Goal: Information Seeking & Learning: Compare options

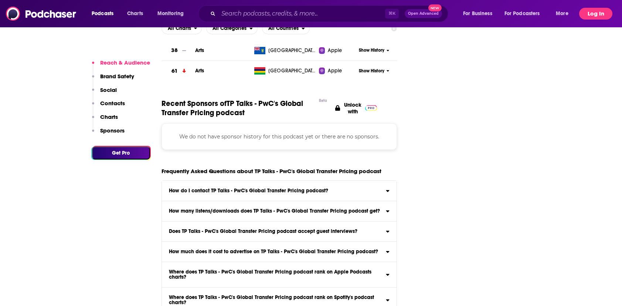
click at [595, 11] on button "Log In" at bounding box center [595, 14] width 33 height 12
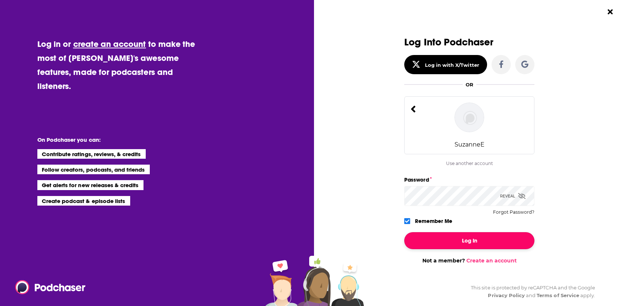
click at [464, 237] on button "Log In" at bounding box center [469, 240] width 130 height 17
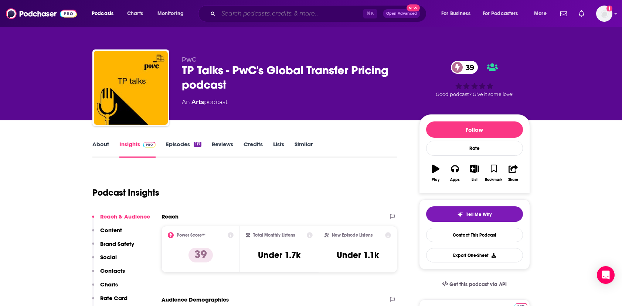
click at [272, 12] on input "Search podcasts, credits, & more..." at bounding box center [290, 14] width 145 height 12
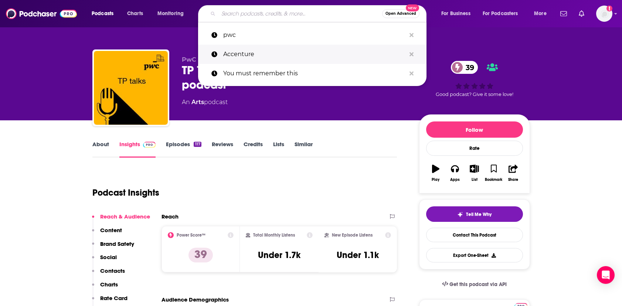
click at [246, 52] on p "Accenture" at bounding box center [314, 54] width 183 height 19
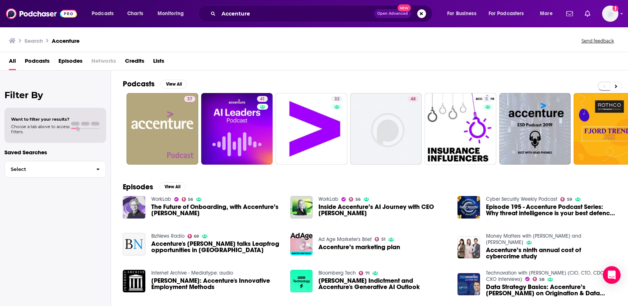
click at [32, 225] on div "Filter By Want to filter your results? Choose a tab above to access filters. Sa…" at bounding box center [55, 224] width 111 height 306
click at [70, 170] on span "Select" at bounding box center [47, 169] width 85 height 5
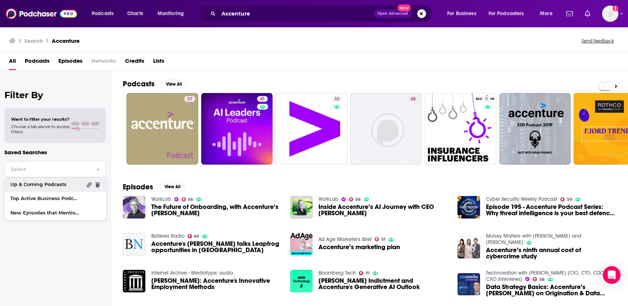
click at [67, 182] on link "Up & Coming Podcasts" at bounding box center [55, 185] width 102 height 14
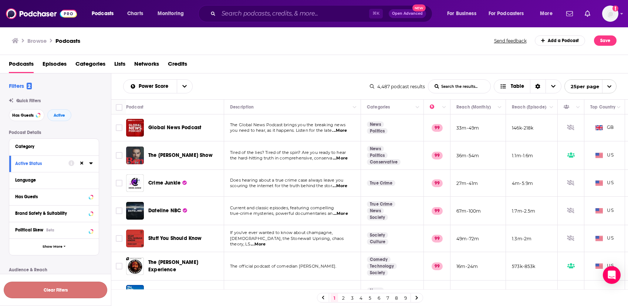
click at [58, 289] on button "Clear Filters" at bounding box center [55, 290] width 103 height 17
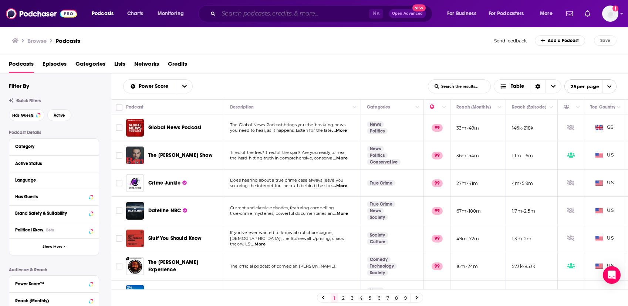
click at [221, 14] on input "Search podcasts, credits, & more..." at bounding box center [293, 14] width 150 height 12
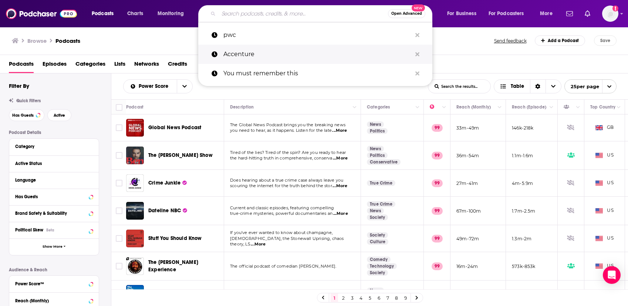
click at [239, 54] on p "Accenture" at bounding box center [317, 54] width 188 height 19
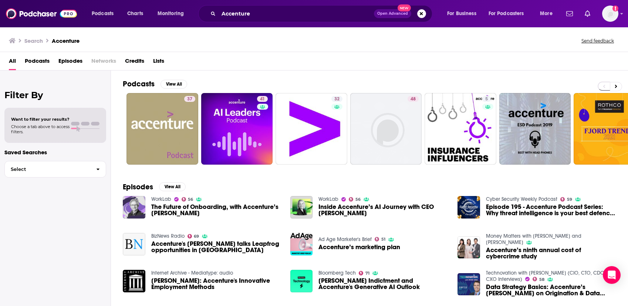
click at [43, 61] on span "Podcasts" at bounding box center [37, 62] width 25 height 15
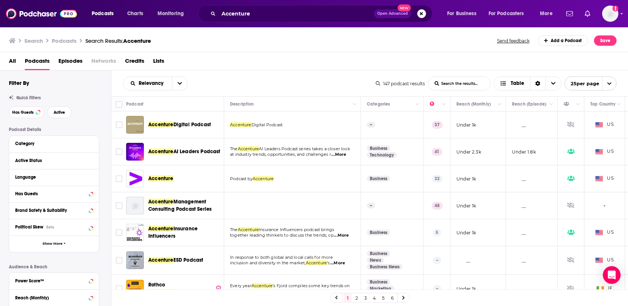
click at [609, 84] on icon "open menu" at bounding box center [608, 83] width 5 height 5
click at [601, 122] on button "100 per page" at bounding box center [589, 120] width 51 height 11
click at [90, 211] on icon at bounding box center [91, 210] width 4 height 6
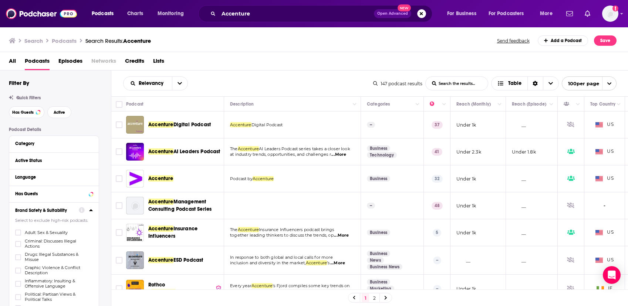
click at [90, 211] on icon at bounding box center [90, 211] width 3 height 2
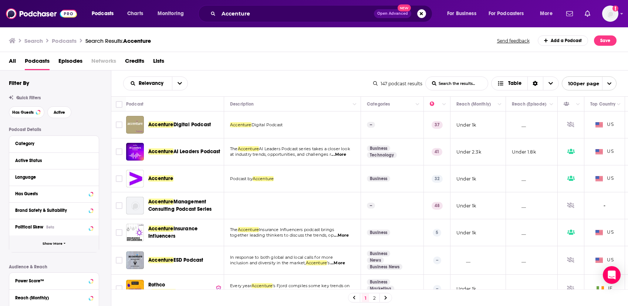
click at [59, 244] on span "Show More" at bounding box center [53, 244] width 20 height 4
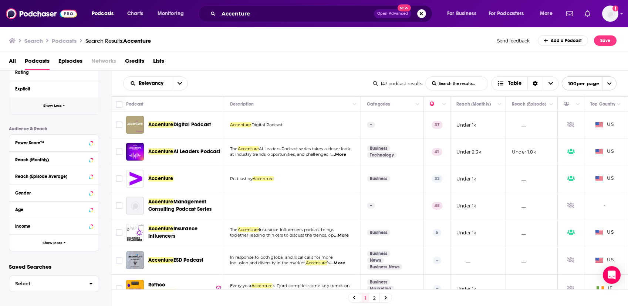
scroll to position [291, 0]
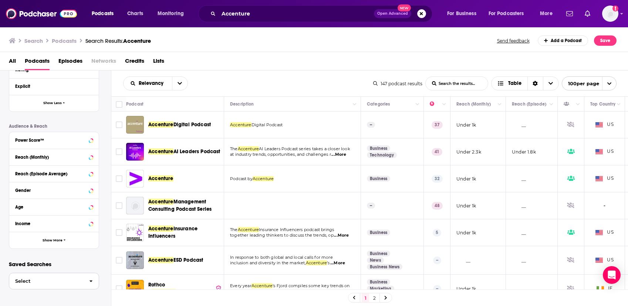
click at [57, 279] on span "Select" at bounding box center [46, 281] width 74 height 5
click at [57, 279] on span "Select" at bounding box center [46, 280] width 74 height 5
click at [603, 40] on button "Save" at bounding box center [605, 40] width 23 height 10
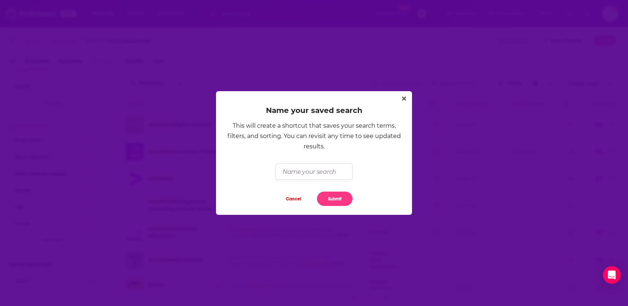
click at [325, 171] on input "Dialog" at bounding box center [313, 172] width 77 height 16
type input "Competitors"
click at [342, 196] on button "Submit" at bounding box center [334, 199] width 35 height 14
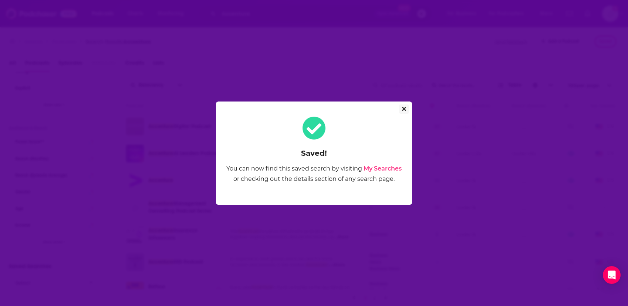
click at [405, 106] on icon "Close" at bounding box center [404, 109] width 4 height 6
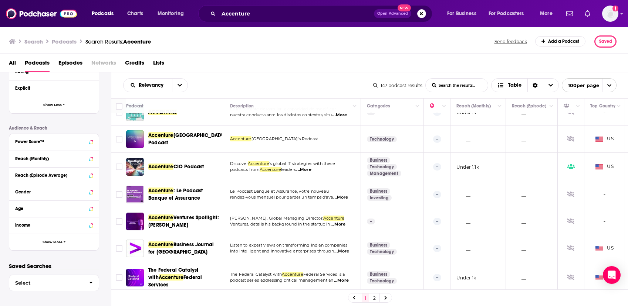
scroll to position [0, 0]
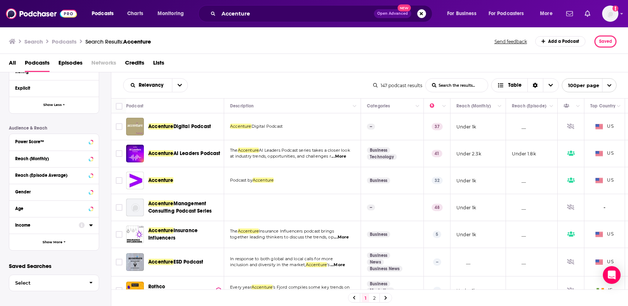
click at [51, 225] on div "Income" at bounding box center [44, 225] width 59 height 5
click at [181, 82] on button "open menu" at bounding box center [180, 85] width 16 height 13
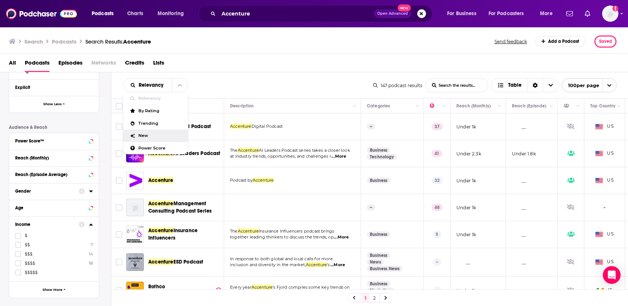
click at [153, 132] on div "New" at bounding box center [155, 136] width 65 height 13
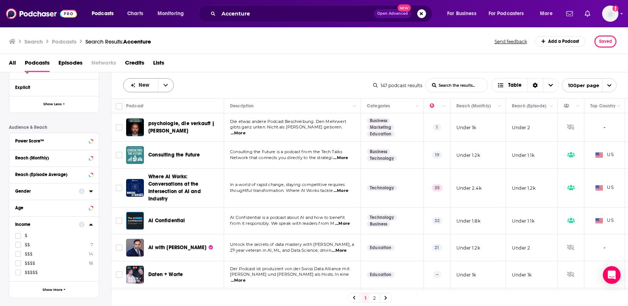
click at [165, 84] on icon "open menu" at bounding box center [165, 85] width 4 height 5
click at [160, 96] on span "Relevancy" at bounding box center [153, 98] width 30 height 4
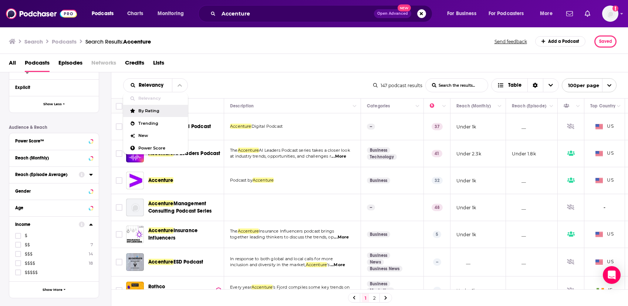
click at [88, 117] on div "Podcast Details Category Active Status Language Has Guests Brand Safety & Suita…" at bounding box center [60, 68] width 102 height 461
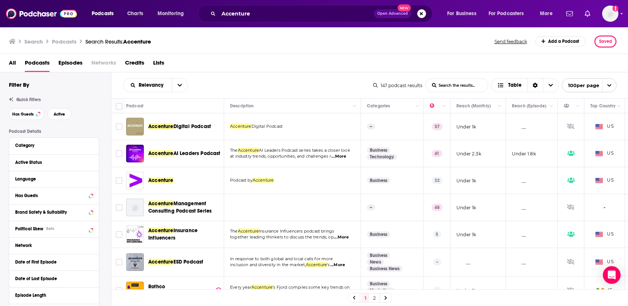
click at [9, 62] on span "All" at bounding box center [12, 64] width 7 height 15
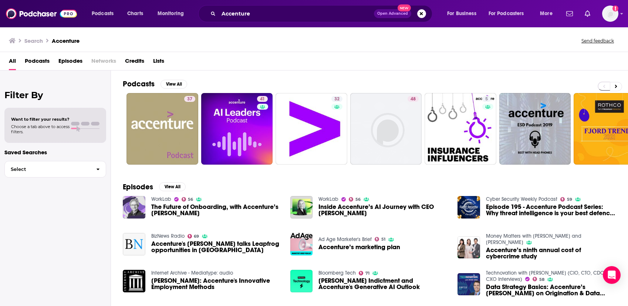
click at [38, 62] on span "Podcasts" at bounding box center [37, 62] width 25 height 15
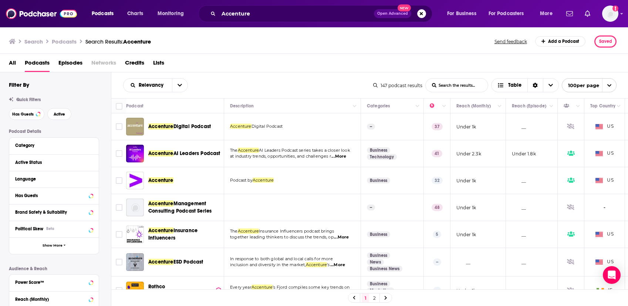
click at [13, 63] on span "All" at bounding box center [12, 64] width 7 height 15
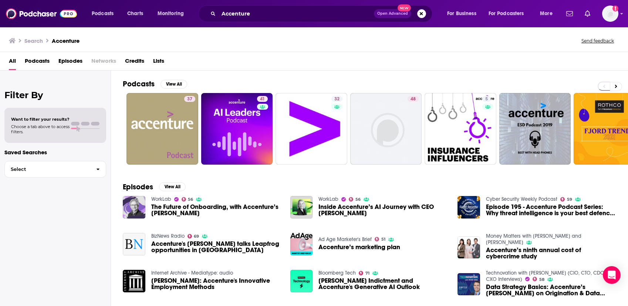
click at [613, 182] on div "Episodes View All WorkLab 56 The Future of Onboarding, with Accenture’s [PERSON…" at bounding box center [369, 241] width 517 height 135
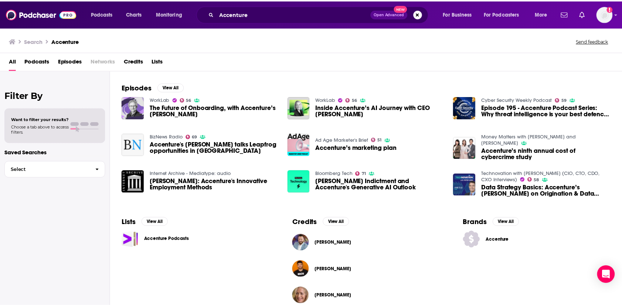
scroll to position [111, 0]
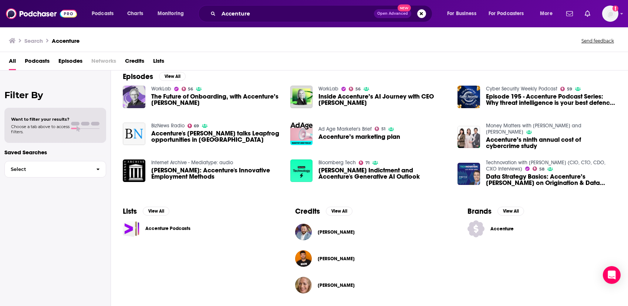
click at [504, 229] on span "Accenture" at bounding box center [512, 229] width 44 height 6
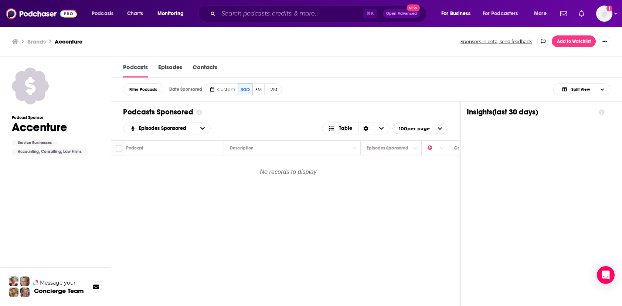
click at [168, 69] on link "Episodes" at bounding box center [170, 71] width 24 height 14
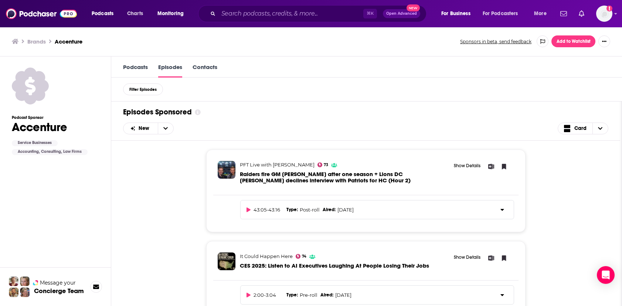
scroll to position [0, 0]
click at [176, 212] on div "PFT Live with [PERSON_NAME] 73 Raiders fire GM [PERSON_NAME] after one season +…" at bounding box center [365, 223] width 485 height 166
click at [138, 64] on link "Podcasts" at bounding box center [135, 70] width 25 height 14
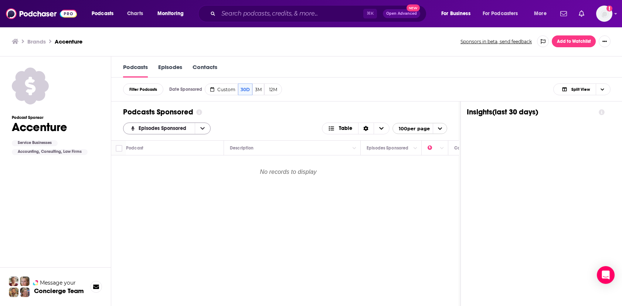
click at [205, 131] on button "open menu" at bounding box center [203, 128] width 16 height 11
click at [205, 131] on button "close menu" at bounding box center [203, 128] width 16 height 11
click at [173, 67] on link "Episodes" at bounding box center [170, 71] width 24 height 14
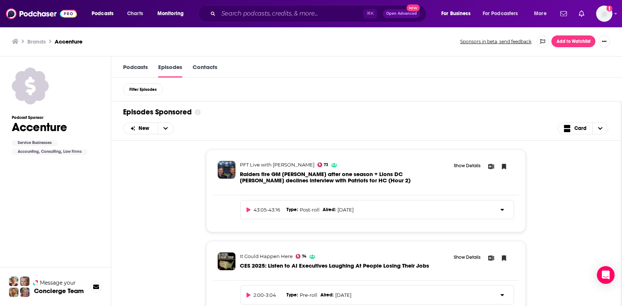
click at [316, 175] on span "Raiders fire GM [PERSON_NAME] after one season + Lions DC [PERSON_NAME] decline…" at bounding box center [325, 177] width 171 height 13
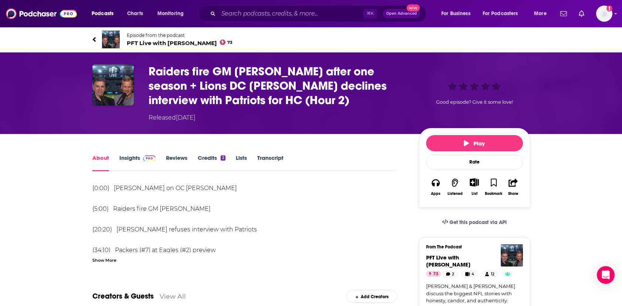
click at [92, 37] on icon at bounding box center [94, 39] width 4 height 7
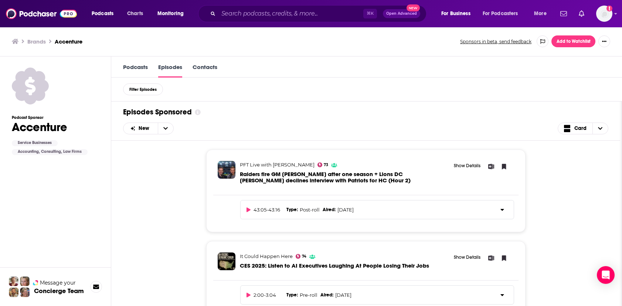
scroll to position [0, 0]
click at [598, 129] on icon "Choose View" at bounding box center [600, 128] width 4 height 5
click at [166, 127] on icon "open menu" at bounding box center [165, 128] width 4 height 5
click at [166, 128] on icon "close menu" at bounding box center [165, 128] width 4 height 5
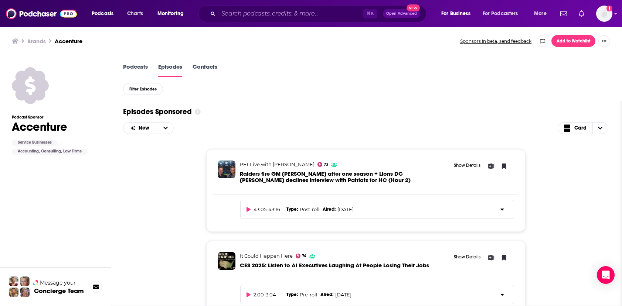
click at [208, 65] on link "Contacts" at bounding box center [205, 70] width 25 height 14
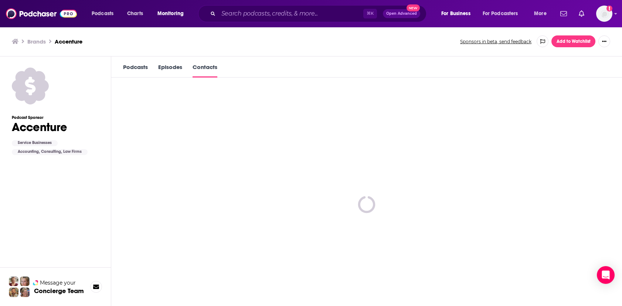
click at [136, 69] on link "Podcasts" at bounding box center [135, 71] width 25 height 14
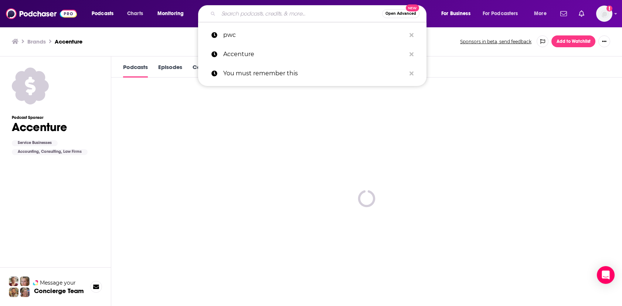
click at [237, 13] on input "Search podcasts, credits, & more..." at bounding box center [300, 14] width 164 height 12
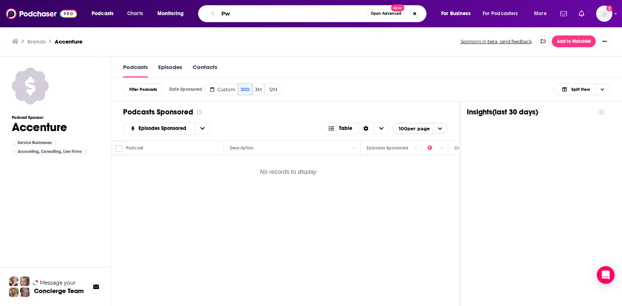
type input "PwC"
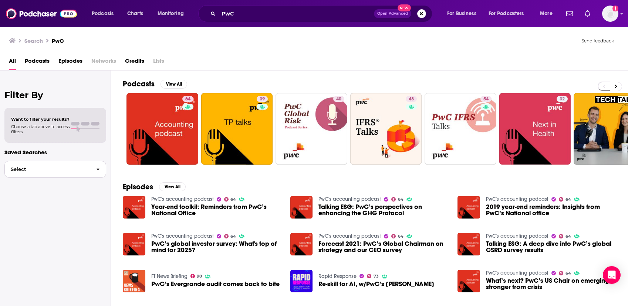
click at [72, 170] on span "Select" at bounding box center [47, 169] width 85 height 5
click at [68, 183] on span "Competitors" at bounding box center [45, 185] width 71 height 5
click at [39, 61] on span "Podcasts" at bounding box center [37, 62] width 25 height 15
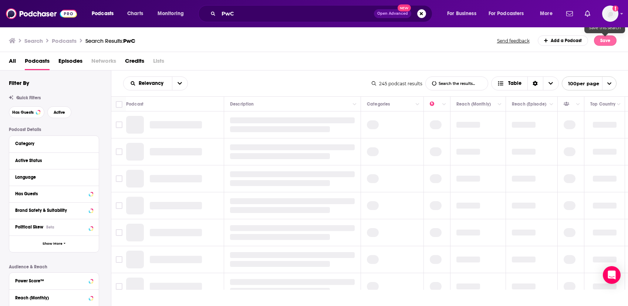
click at [604, 38] on button "Save" at bounding box center [605, 40] width 23 height 10
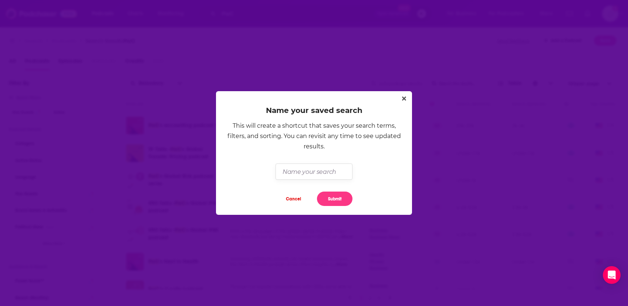
click at [338, 172] on input "Dialog" at bounding box center [313, 172] width 77 height 16
type input "Competitors"
click at [336, 199] on button "Submit" at bounding box center [334, 199] width 35 height 14
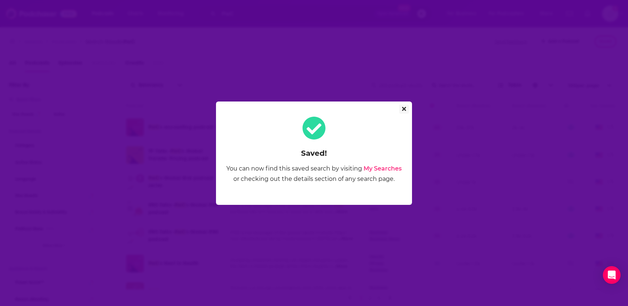
click at [405, 108] on icon "Close" at bounding box center [404, 109] width 4 height 4
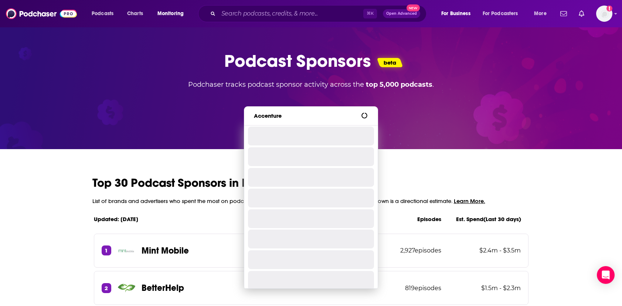
type input "Accenture"
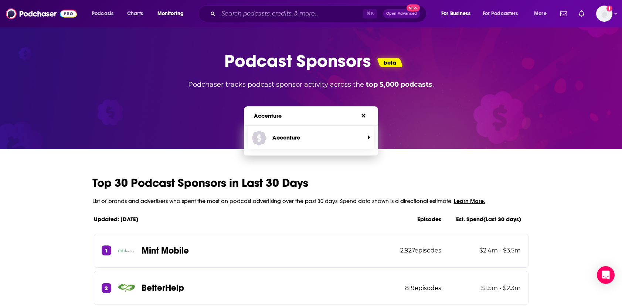
click at [295, 144] on span "Accenture" at bounding box center [308, 138] width 113 height 20
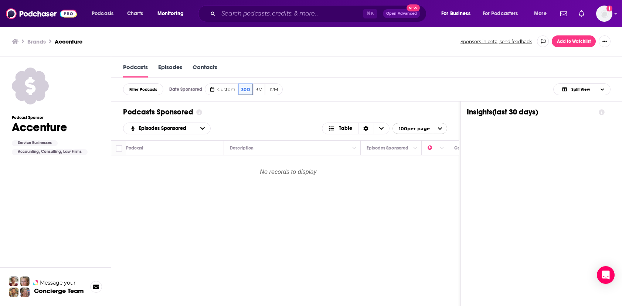
click at [571, 43] on button "Add to Watchlist" at bounding box center [574, 41] width 44 height 12
click at [607, 41] on icon "Show More Button" at bounding box center [604, 41] width 4 height 4
click at [490, 57] on div "Podcasts Episodes Contacts" at bounding box center [366, 67] width 511 height 21
click at [44, 14] on img at bounding box center [41, 14] width 71 height 14
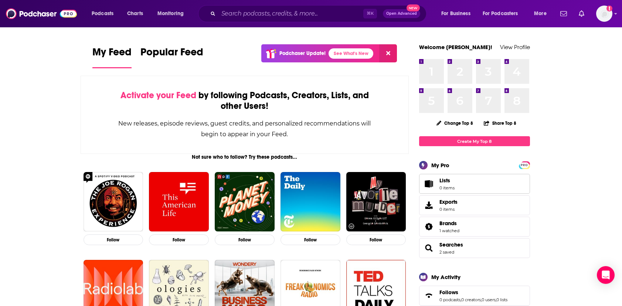
click at [487, 182] on link "Lists 0 items" at bounding box center [474, 184] width 111 height 20
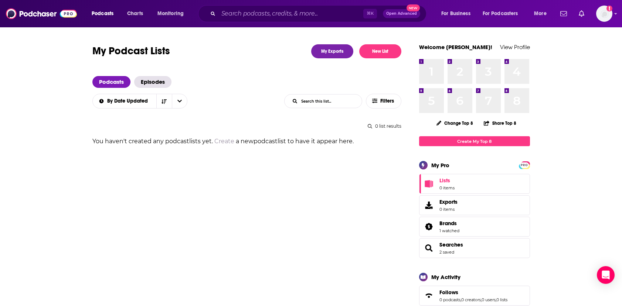
click at [468, 249] on span "Searches 2 saved" at bounding box center [474, 248] width 111 height 20
click at [444, 248] on span "Searches" at bounding box center [451, 245] width 24 height 7
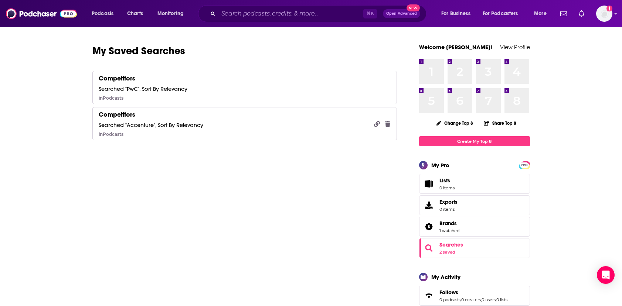
click at [388, 123] on icon "button" at bounding box center [387, 124] width 5 height 6
click at [401, 179] on button "Delete" at bounding box center [403, 177] width 24 height 14
click at [431, 183] on icon "Lists" at bounding box center [429, 183] width 8 height 7
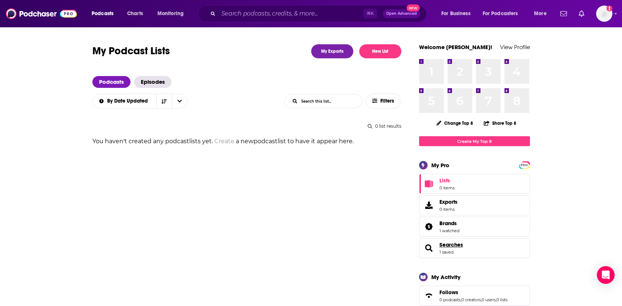
click at [451, 247] on span "Searches" at bounding box center [451, 245] width 24 height 7
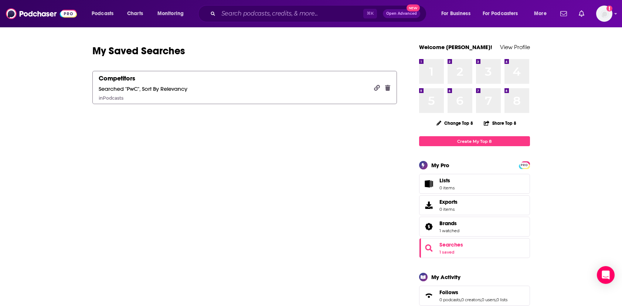
click at [183, 83] on div "Competitors Searched "PwC", Sort By Relevancy in Podcasts" at bounding box center [143, 87] width 89 height 27
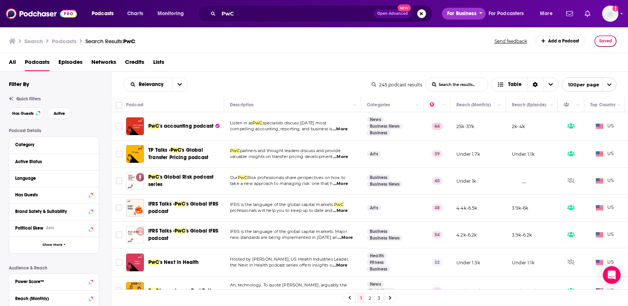
click at [462, 16] on span "For Business" at bounding box center [461, 14] width 29 height 10
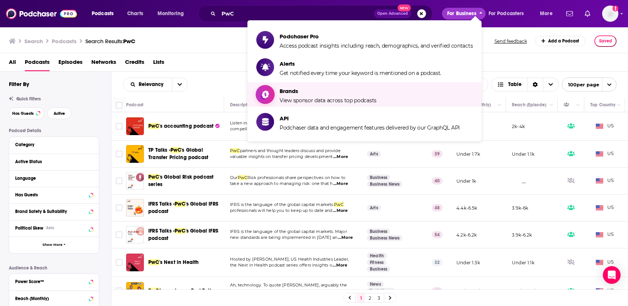
click at [403, 101] on link "Brands View sponsor data across top podcasts" at bounding box center [364, 94] width 216 height 18
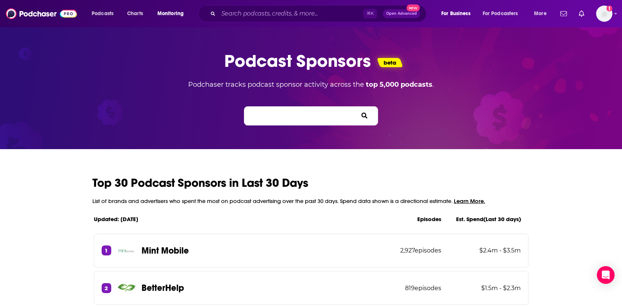
click at [279, 120] on input "Search brands... e.g. BetterHelp, Audible" at bounding box center [286, 116] width 67 height 8
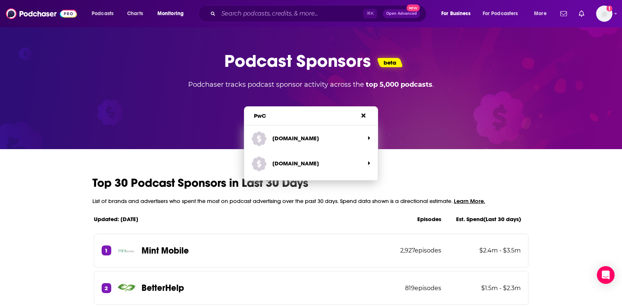
type input "PwC"
click at [279, 140] on p "[DOMAIN_NAME]" at bounding box center [295, 137] width 47 height 7
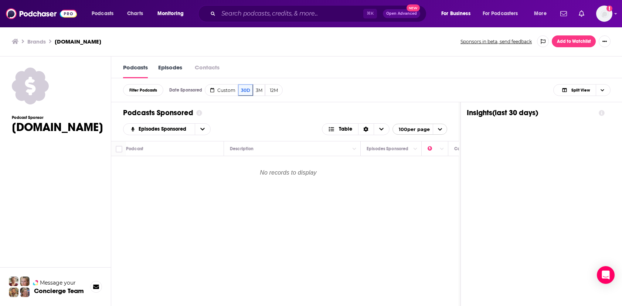
scroll to position [0, 0]
click at [456, 14] on span "For Business" at bounding box center [455, 14] width 29 height 10
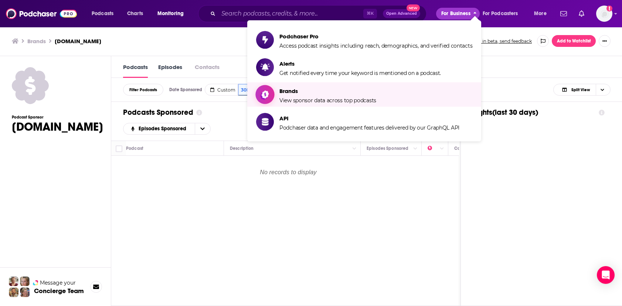
click at [354, 92] on span "Brands" at bounding box center [327, 91] width 97 height 7
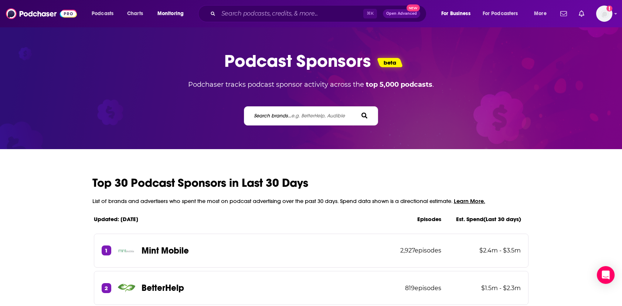
click at [314, 115] on span "e.g. BetterHelp, Audible" at bounding box center [318, 116] width 54 height 6
click at [314, 115] on input "Search brands... e.g. BetterHelp, Audible" at bounding box center [286, 116] width 67 height 8
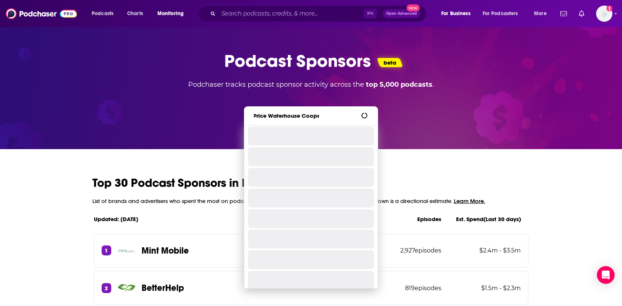
scroll to position [0, 4]
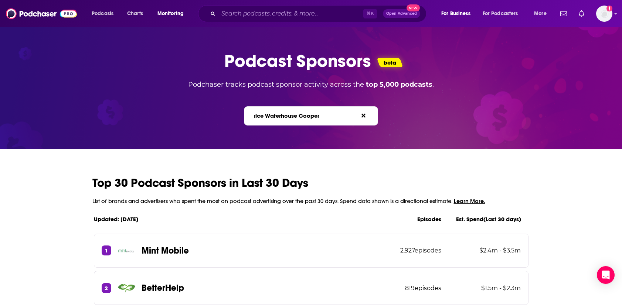
type input "Price Waterhouse Coopers"
click at [363, 117] on icon at bounding box center [363, 116] width 4 height 4
click at [336, 122] on div "Search brands... e.g. BetterHelp, Audible" at bounding box center [311, 115] width 134 height 19
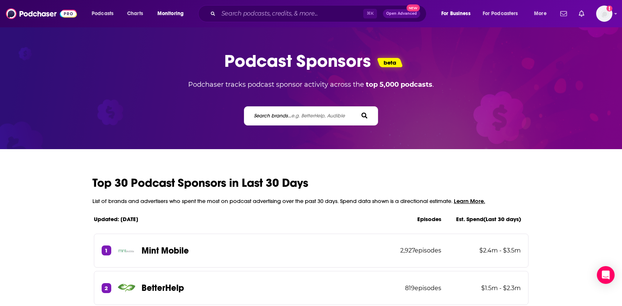
click at [335, 115] on span "e.g. BetterHelp, Audible" at bounding box center [318, 116] width 54 height 6
click at [320, 115] on input "Search brands... e.g. BetterHelp, Audible" at bounding box center [286, 116] width 67 height 8
type input "O"
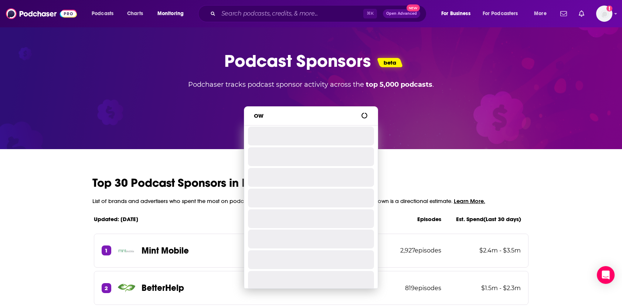
type input "O"
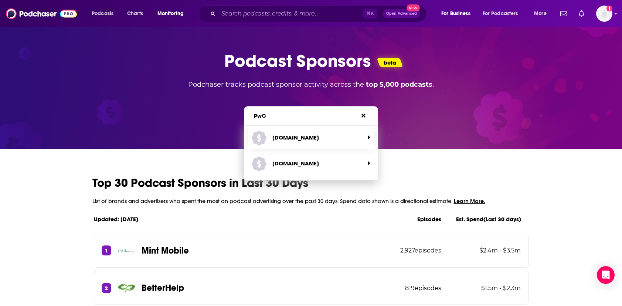
type input "PwC"
click at [341, 138] on span "[DOMAIN_NAME]" at bounding box center [308, 138] width 113 height 20
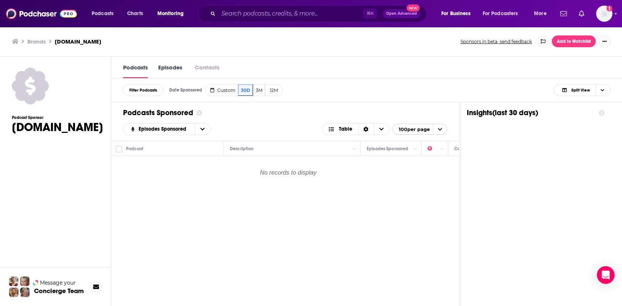
click at [573, 43] on button "Add to Watchlist" at bounding box center [574, 41] width 44 height 12
click at [176, 70] on link "Episodes" at bounding box center [170, 71] width 24 height 15
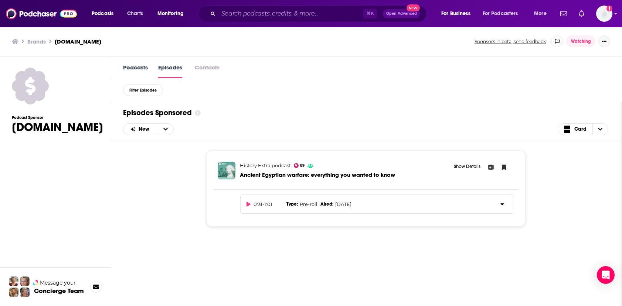
click at [607, 41] on button "Show More Button" at bounding box center [604, 41] width 12 height 12
click at [599, 55] on button "Remove from watchlist" at bounding box center [579, 58] width 71 height 14
click at [50, 43] on icon at bounding box center [50, 41] width 2 height 4
click at [42, 42] on h3 "Brands" at bounding box center [36, 41] width 18 height 7
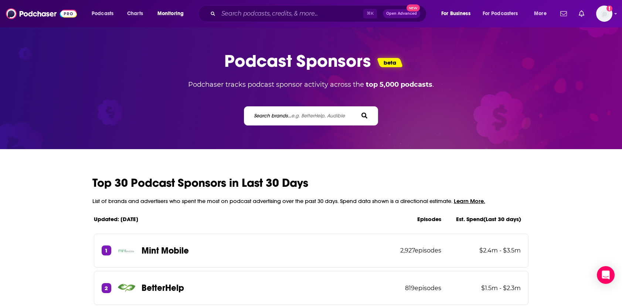
click at [274, 115] on label "Search brands... e.g. BetterHelp, Audible" at bounding box center [299, 116] width 91 height 6
click at [274, 115] on input "Search brands... e.g. BetterHelp, Audible" at bounding box center [286, 116] width 67 height 8
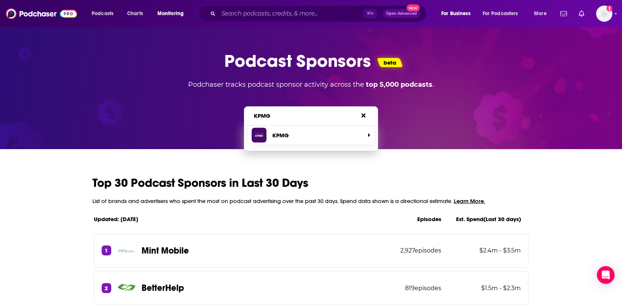
type input "KPMG"
click at [275, 135] on p "KPMG" at bounding box center [280, 135] width 16 height 7
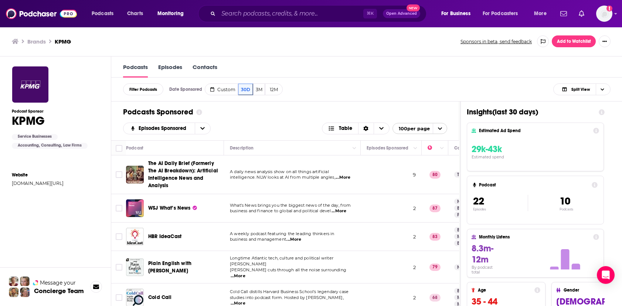
click at [584, 41] on button "Add to Watchlist" at bounding box center [574, 41] width 44 height 12
click at [314, 109] on div "Podcasts Sponsored" at bounding box center [285, 111] width 324 height 9
click at [605, 112] on icon at bounding box center [602, 112] width 6 height 6
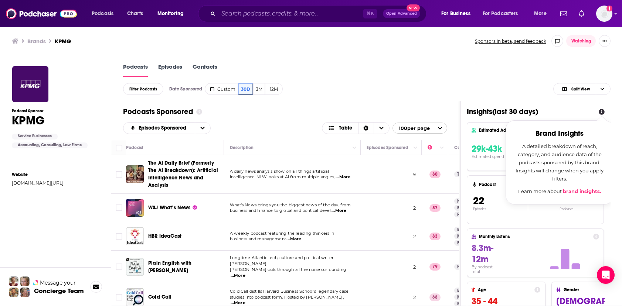
click at [605, 112] on icon at bounding box center [602, 112] width 6 height 6
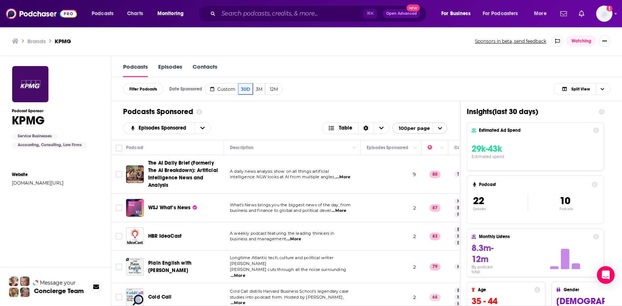
click at [605, 111] on icon at bounding box center [602, 112] width 6 height 6
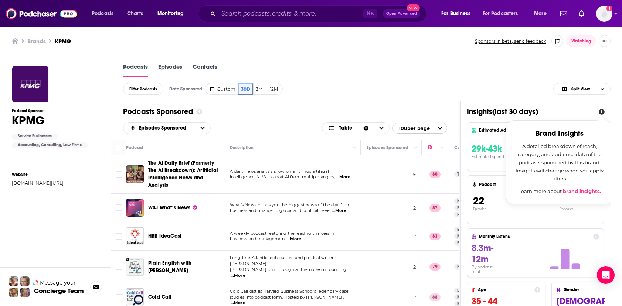
click at [91, 219] on div "Podcast Sponsor KPMG Service Businesses Accounting, Consulting, Law Firms Websi…" at bounding box center [55, 209] width 87 height 291
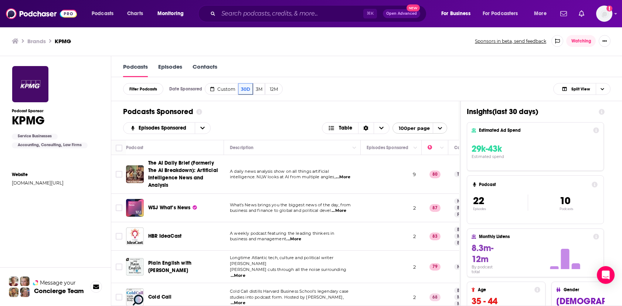
click at [64, 41] on h3 "KPMG" at bounding box center [63, 41] width 16 height 7
click at [88, 203] on div "Podcast Sponsor KPMG Service Businesses Accounting, Consulting, Law Firms Websi…" at bounding box center [55, 209] width 87 height 291
click at [605, 110] on icon at bounding box center [602, 112] width 6 height 6
click at [608, 93] on span "Choose View" at bounding box center [602, 89] width 13 height 11
click at [603, 116] on div "Podcast Only" at bounding box center [581, 114] width 57 height 13
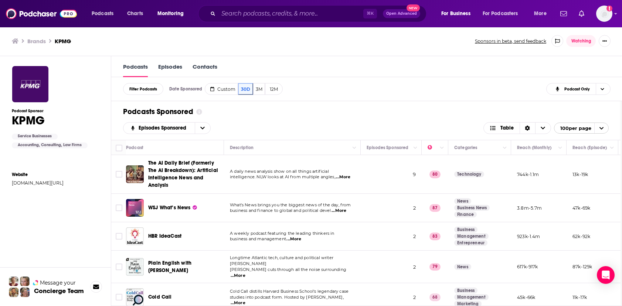
click at [428, 121] on div "Podcasts Sponsored Episodes Sponsored Table 100 per page" at bounding box center [365, 120] width 509 height 39
click at [82, 233] on div "Podcast Sponsor KPMG Service Businesses Accounting, Consulting, Law Firms Websi…" at bounding box center [55, 209] width 87 height 291
click at [456, 14] on span "For Business" at bounding box center [455, 14] width 29 height 10
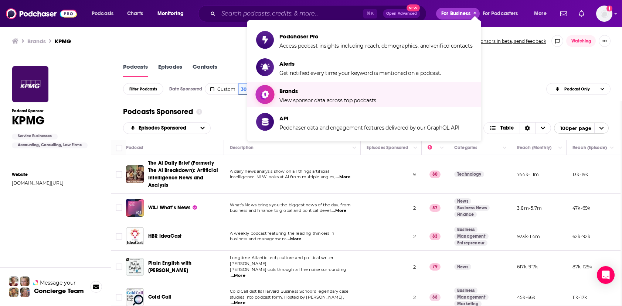
click at [365, 91] on span "Brands" at bounding box center [327, 91] width 97 height 7
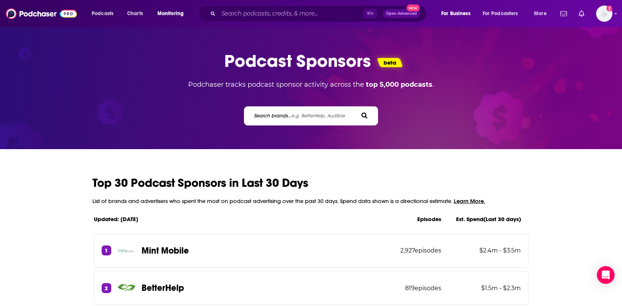
click at [310, 116] on span "e.g. BetterHelp, Audible" at bounding box center [318, 116] width 54 height 6
click at [310, 116] on input "Search brands... e.g. BetterHelp, Audible" at bounding box center [286, 116] width 67 height 8
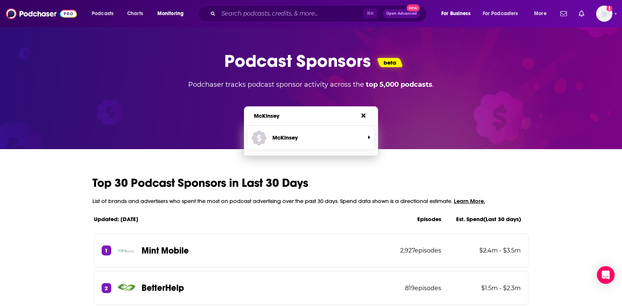
type input "McKinsey"
click at [279, 142] on span "McKinsey" at bounding box center [308, 138] width 113 height 20
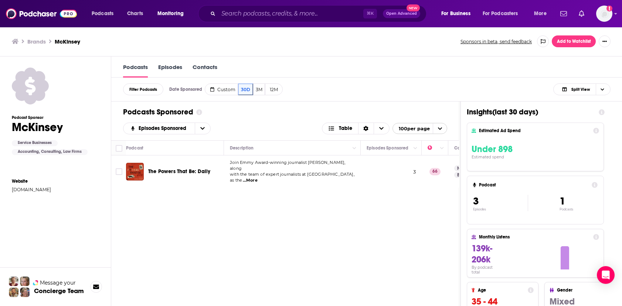
click at [580, 40] on button "Add to Watchlist" at bounding box center [574, 41] width 44 height 12
click at [168, 72] on link "Episodes" at bounding box center [170, 71] width 24 height 14
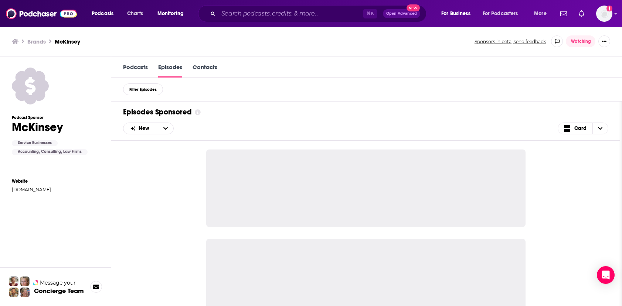
scroll to position [0, 0]
click at [170, 66] on link "Episodes" at bounding box center [170, 70] width 24 height 14
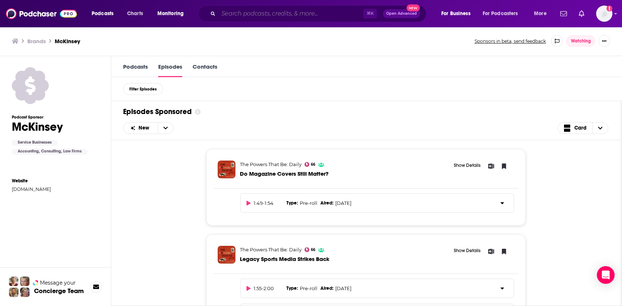
click at [261, 14] on input "Search podcasts, credits, & more..." at bounding box center [290, 14] width 145 height 12
click at [35, 89] on icon at bounding box center [30, 85] width 37 height 37
click at [599, 128] on icon "Choose View" at bounding box center [600, 128] width 4 height 3
click at [599, 128] on icon "Choose View" at bounding box center [600, 128] width 4 height 5
click at [201, 65] on link "Contacts" at bounding box center [205, 70] width 25 height 14
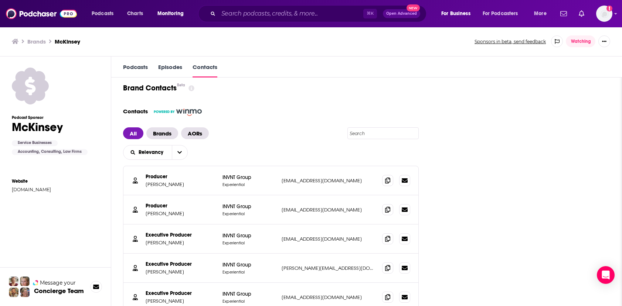
click at [140, 68] on link "Podcasts" at bounding box center [135, 71] width 25 height 14
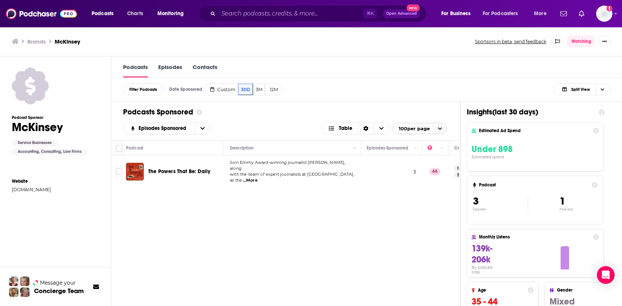
scroll to position [0, 0]
click at [604, 88] on icon "Choose View" at bounding box center [603, 89] width 4 height 2
click at [592, 122] on div "Insight Only" at bounding box center [581, 126] width 57 height 13
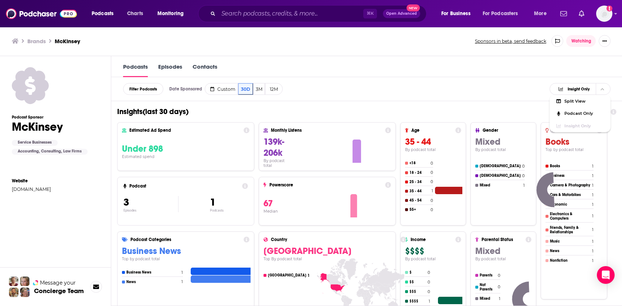
click at [460, 110] on h1 "Insights ( last 30 days )" at bounding box center [360, 111] width 487 height 9
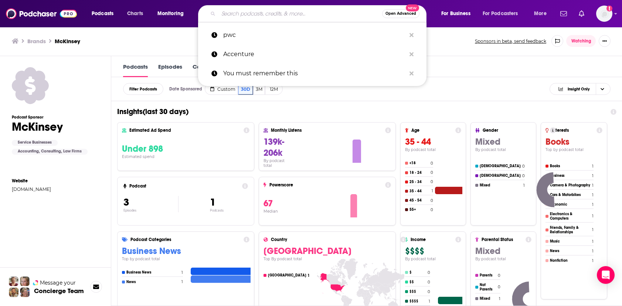
click at [241, 9] on input "Search podcasts, credits, & more..." at bounding box center [300, 14] width 164 height 12
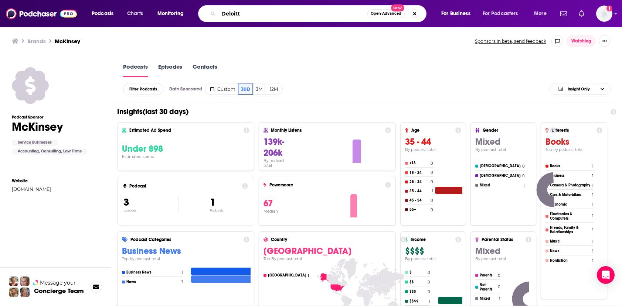
type input "Deloitte"
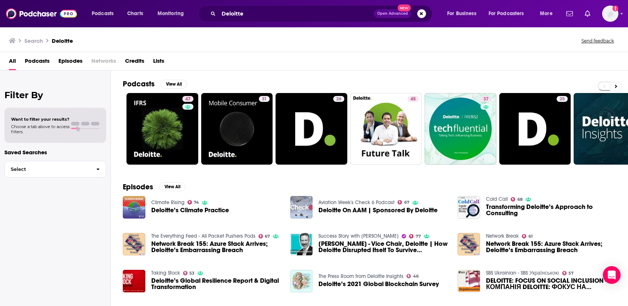
click at [39, 62] on span "Podcasts" at bounding box center [37, 62] width 25 height 15
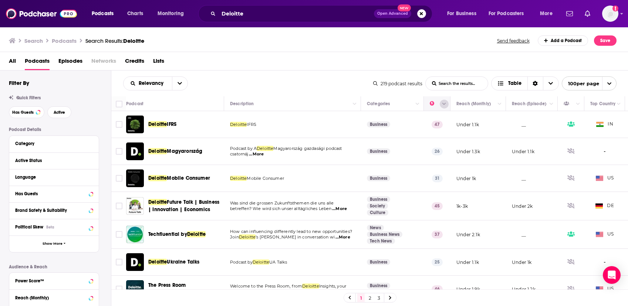
click at [443, 103] on icon "Column Actions" at bounding box center [444, 104] width 4 height 4
click at [443, 103] on div at bounding box center [314, 153] width 628 height 306
click at [613, 80] on span "open menu" at bounding box center [609, 83] width 14 height 13
click at [613, 80] on span "close menu" at bounding box center [609, 83] width 14 height 13
click at [550, 84] on icon "Choose View" at bounding box center [550, 83] width 4 height 3
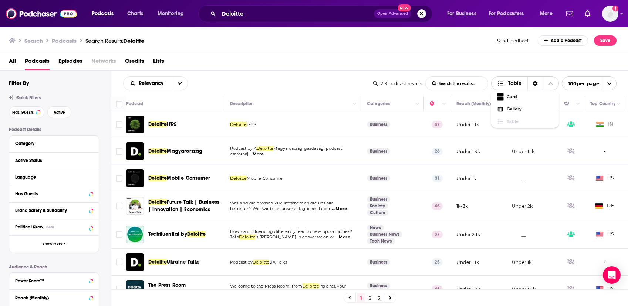
click at [550, 85] on icon "Choose View" at bounding box center [550, 83] width 4 height 5
click at [102, 260] on div "Podcast Details Category Active Status Language Has Guests Brand Safety & Suita…" at bounding box center [60, 258] width 102 height 263
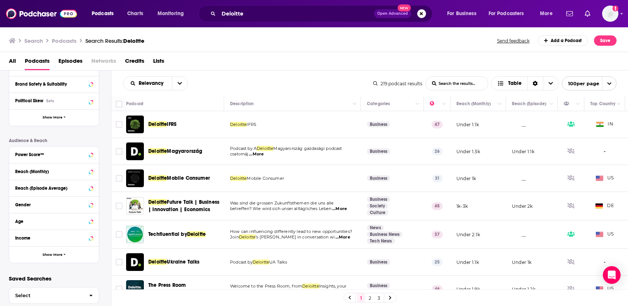
scroll to position [142, 0]
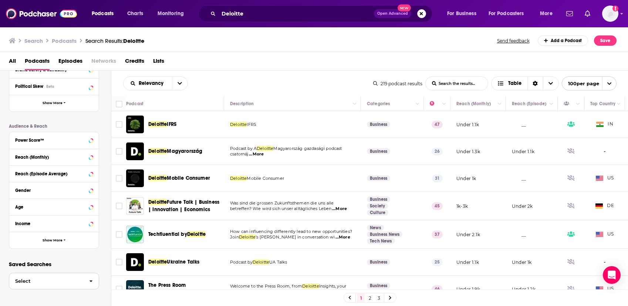
click at [84, 280] on span "button" at bounding box center [91, 281] width 16 height 16
click at [77, 290] on div at bounding box center [84, 296] width 18 height 14
click at [68, 295] on span "Competitors" at bounding box center [45, 296] width 60 height 5
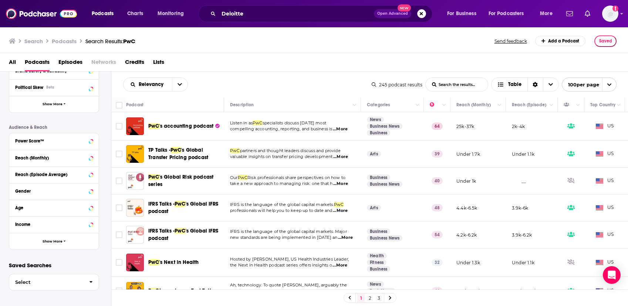
click at [134, 39] on span "PwC" at bounding box center [129, 41] width 12 height 7
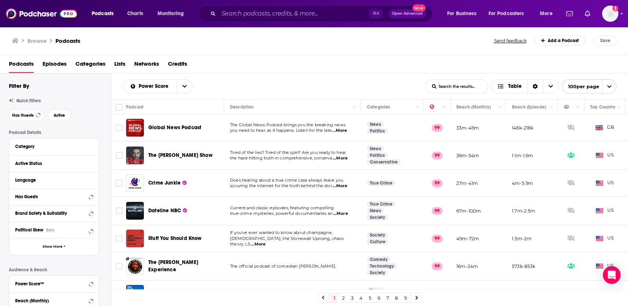
click at [99, 61] on span "Categories" at bounding box center [90, 65] width 30 height 15
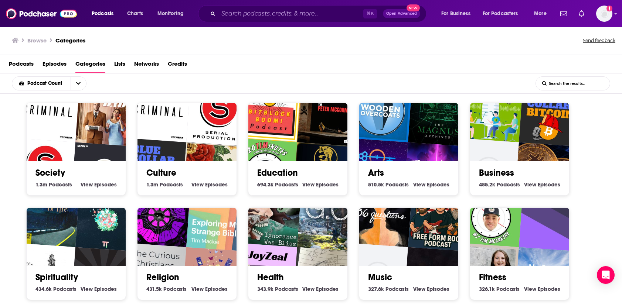
click at [21, 60] on span "Podcasts" at bounding box center [21, 65] width 25 height 15
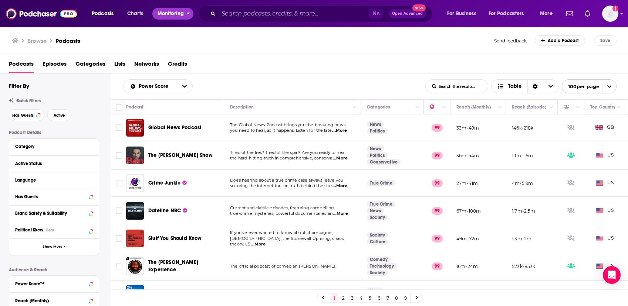
click at [175, 14] on span "Monitoring" at bounding box center [170, 14] width 26 height 10
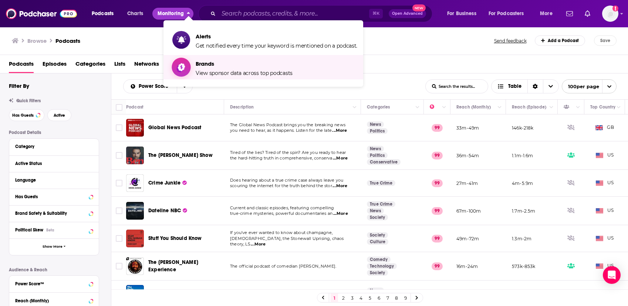
click at [213, 67] on span "Brands" at bounding box center [244, 63] width 97 height 7
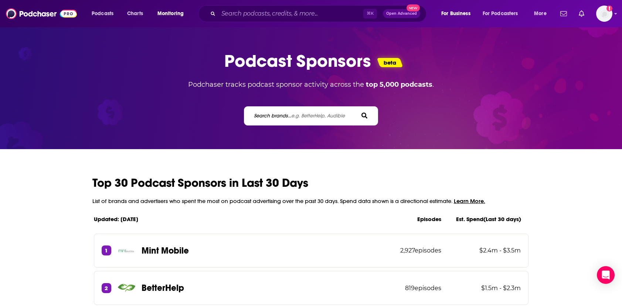
click at [298, 113] on span "e.g. BetterHelp, Audible" at bounding box center [318, 116] width 54 height 6
click at [298, 113] on input "Search brands... e.g. BetterHelp, Audible" at bounding box center [286, 116] width 67 height 8
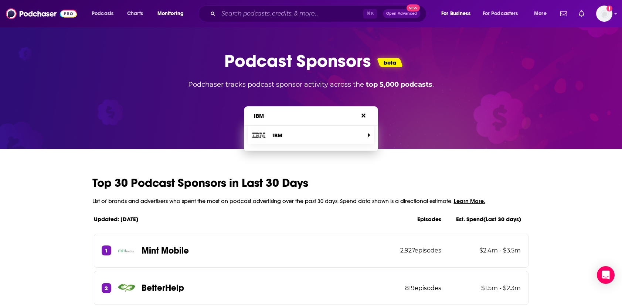
type input "IBM"
click at [291, 136] on span "IBM" at bounding box center [308, 135] width 113 height 15
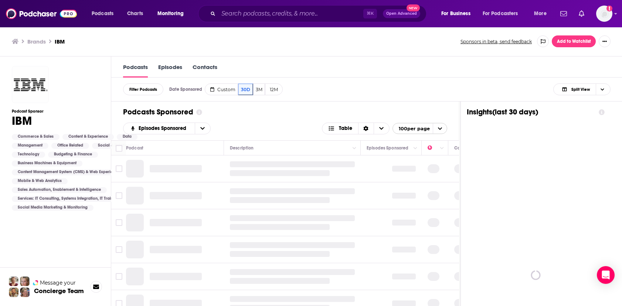
click at [582, 41] on button "Add to Watchlist" at bounding box center [574, 41] width 44 height 12
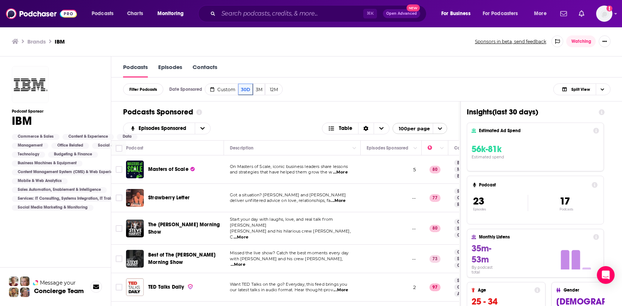
click at [574, 143] on div at bounding box center [559, 152] width 80 height 30
click at [321, 10] on input "Search podcasts, credits, & more..." at bounding box center [290, 14] width 145 height 12
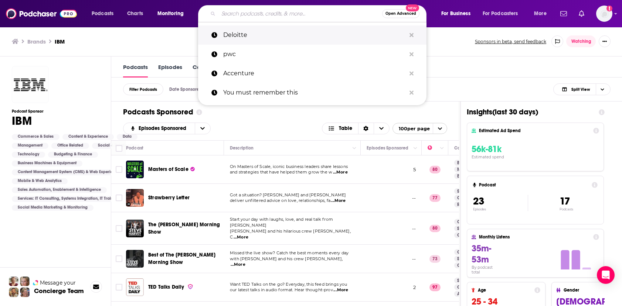
click at [302, 31] on p "Deloitte" at bounding box center [314, 35] width 183 height 19
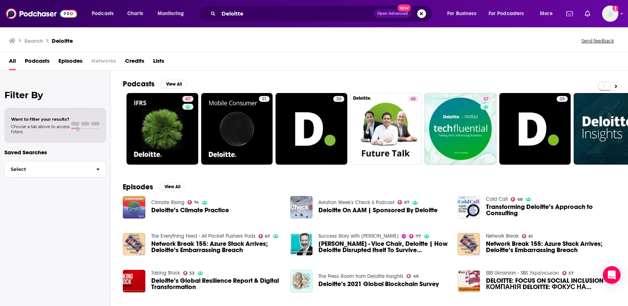
click at [46, 63] on span "Podcasts" at bounding box center [37, 62] width 25 height 15
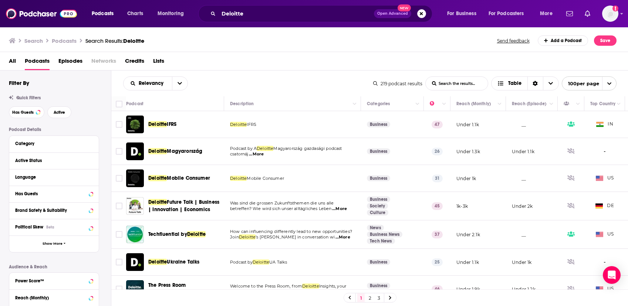
click at [609, 82] on icon "open menu" at bounding box center [608, 83] width 5 height 5
click at [609, 82] on icon "close menu" at bounding box center [608, 83] width 5 height 5
click at [500, 11] on span "For Podcasters" at bounding box center [505, 14] width 35 height 10
click at [465, 10] on span "For Business" at bounding box center [461, 14] width 29 height 10
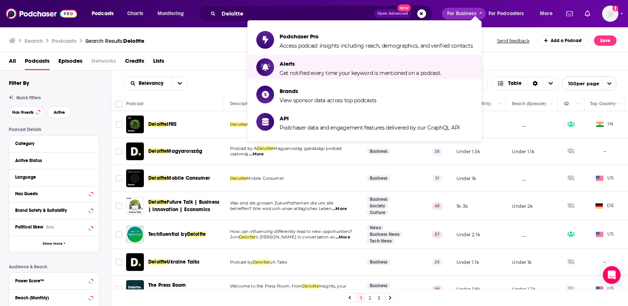
click at [15, 61] on span "All" at bounding box center [12, 62] width 7 height 15
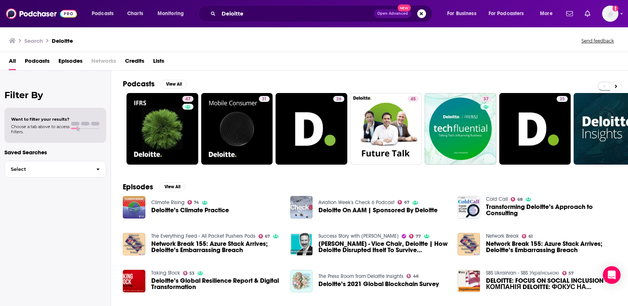
click at [137, 58] on span "Credits" at bounding box center [134, 62] width 19 height 15
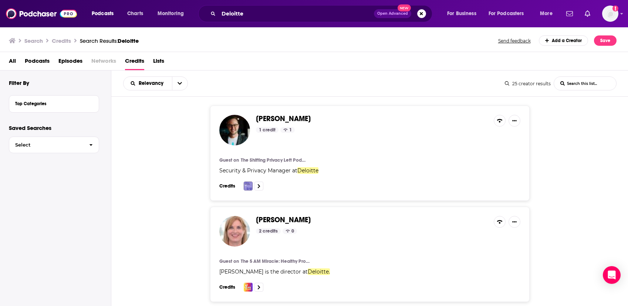
click at [46, 61] on span "Podcasts" at bounding box center [37, 62] width 25 height 15
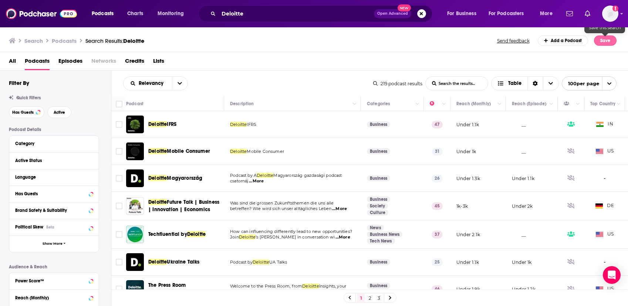
click at [611, 41] on button "Save" at bounding box center [605, 40] width 23 height 10
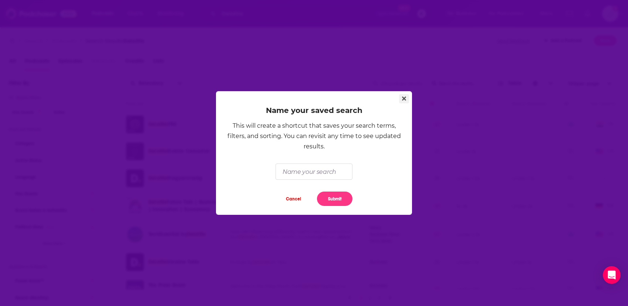
click at [403, 97] on icon "Close" at bounding box center [404, 99] width 4 height 6
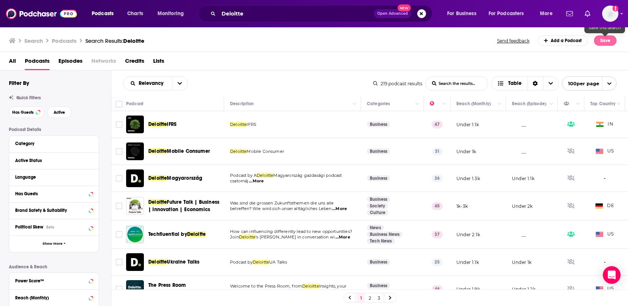
click at [598, 39] on button "Save" at bounding box center [605, 40] width 23 height 10
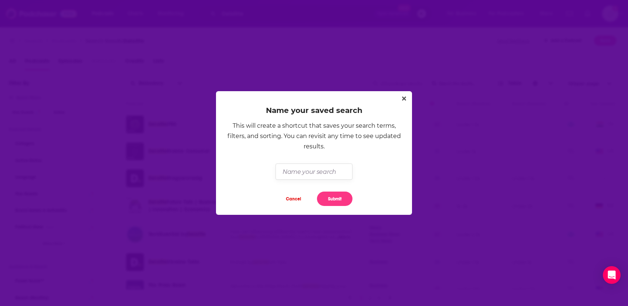
click at [311, 178] on input "Dialog" at bounding box center [313, 172] width 77 height 16
type input "Deloitte"
click at [341, 198] on button "Submit" at bounding box center [334, 199] width 35 height 14
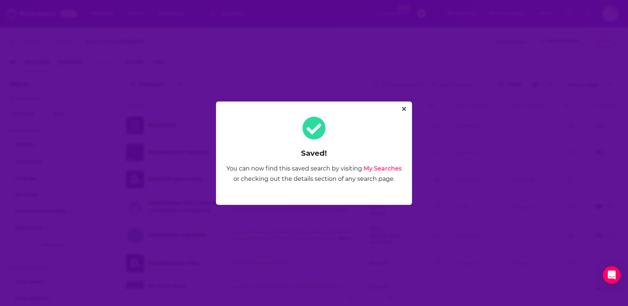
click at [380, 171] on link "My Searches" at bounding box center [382, 168] width 38 height 7
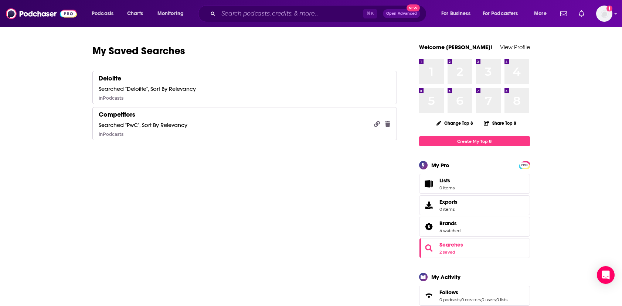
click at [388, 122] on icon "button" at bounding box center [387, 124] width 5 height 6
click at [400, 174] on button "Delete" at bounding box center [403, 177] width 24 height 14
click at [438, 227] on span "Brands 4 watched" at bounding box center [474, 227] width 111 height 20
click at [462, 223] on span "Brands 4 watched" at bounding box center [474, 227] width 111 height 20
click at [460, 201] on link "Exports 0 items" at bounding box center [474, 206] width 111 height 20
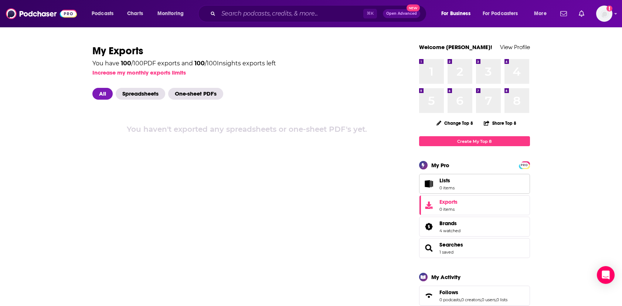
click at [453, 181] on span "Lists" at bounding box center [446, 180] width 15 height 7
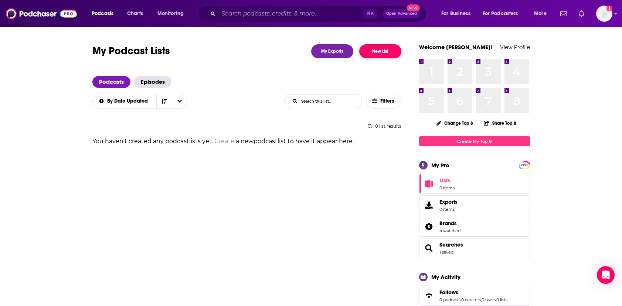
click at [384, 52] on button "New List" at bounding box center [380, 51] width 42 height 14
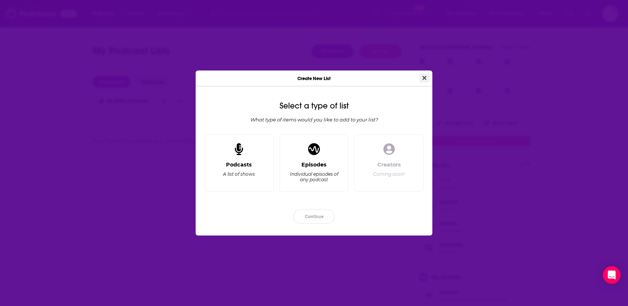
click at [424, 77] on icon "Close" at bounding box center [424, 78] width 4 height 4
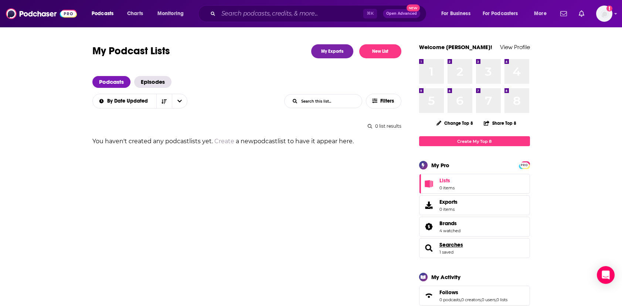
click at [461, 247] on span "Searches" at bounding box center [451, 245] width 24 height 7
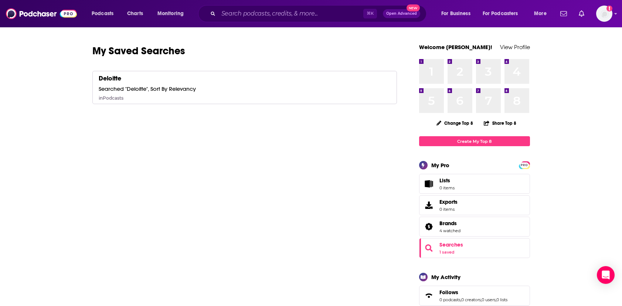
click at [469, 141] on link "Create My Top 8" at bounding box center [474, 141] width 111 height 10
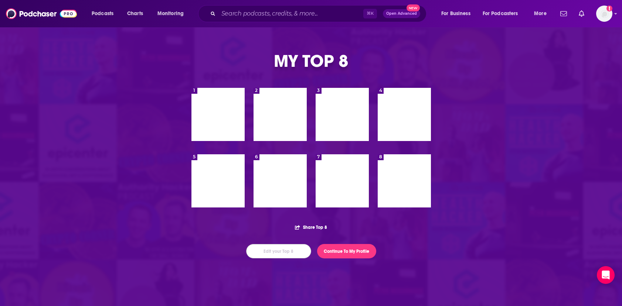
click at [296, 249] on button "Edit your Top 8" at bounding box center [278, 251] width 65 height 14
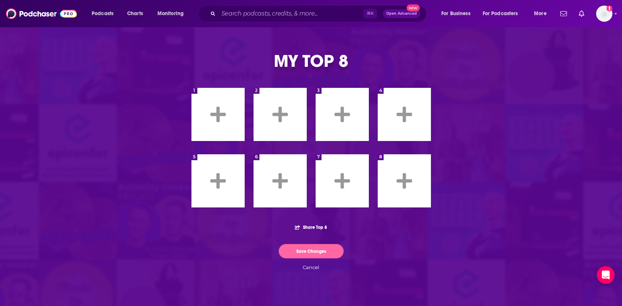
click at [300, 251] on button "Save Changes" at bounding box center [311, 251] width 65 height 14
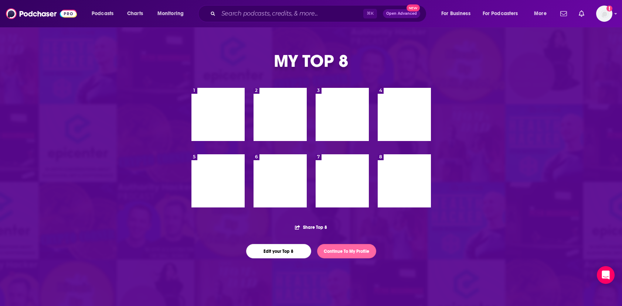
click at [338, 251] on link "Continue To My Profile" at bounding box center [346, 251] width 59 height 14
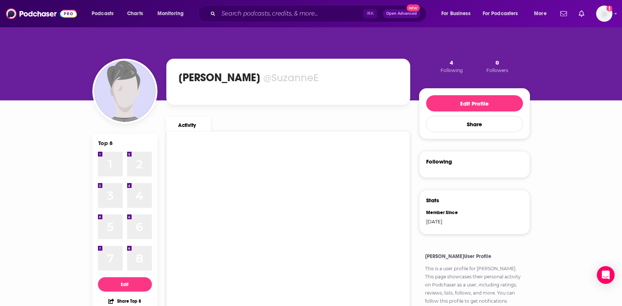
click at [451, 62] on span "4" at bounding box center [451, 62] width 3 height 7
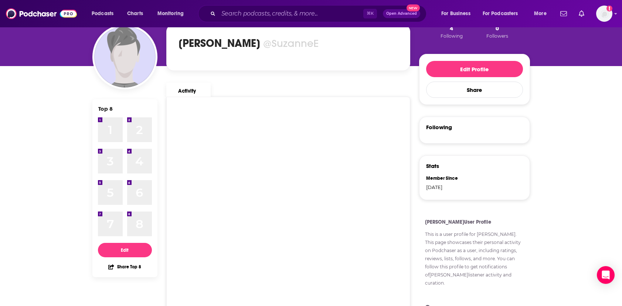
scroll to position [4, 0]
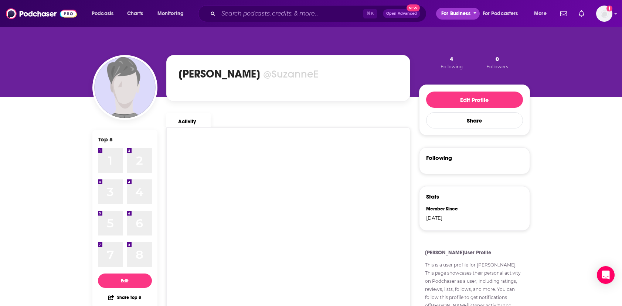
click at [448, 13] on span "For Business" at bounding box center [455, 14] width 29 height 10
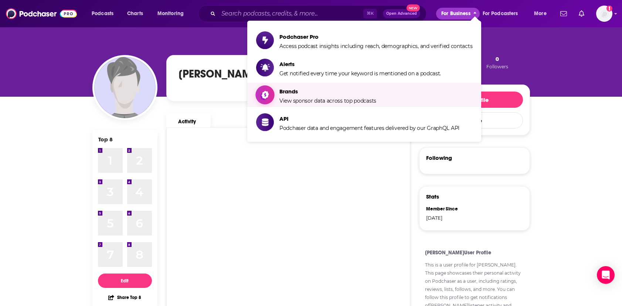
click at [333, 96] on span "Brands View sponsor data across top podcasts" at bounding box center [327, 95] width 97 height 18
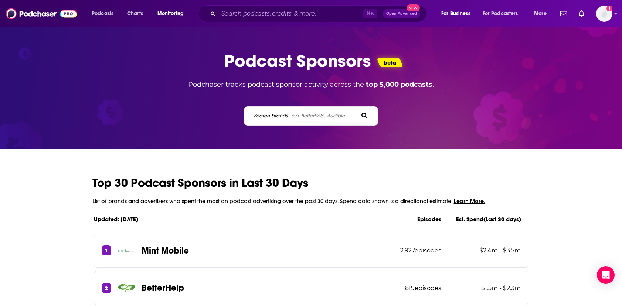
click at [315, 113] on span "e.g. BetterHelp, Audible" at bounding box center [318, 116] width 54 height 6
click at [315, 113] on input "Search brands... e.g. BetterHelp, Audible" at bounding box center [286, 116] width 67 height 8
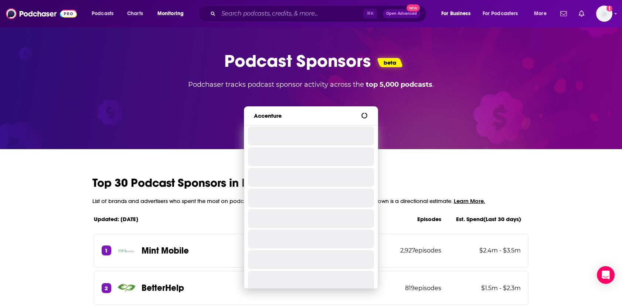
type input "Accenture"
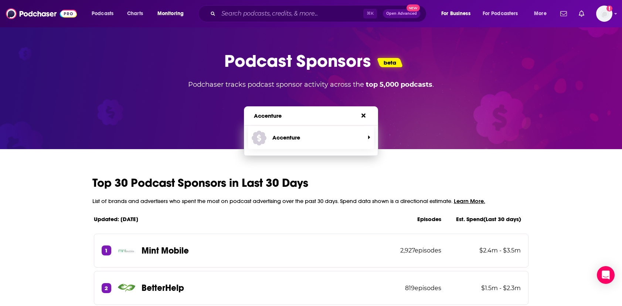
click at [302, 139] on span "Accenture" at bounding box center [308, 138] width 113 height 20
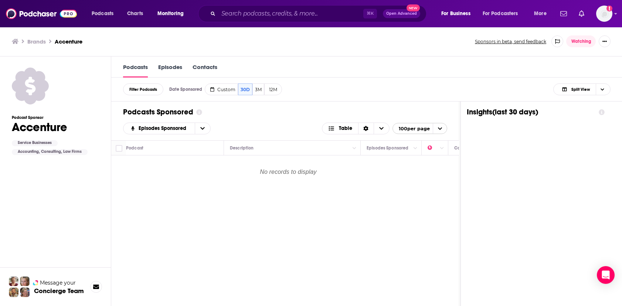
click at [178, 67] on link "Episodes" at bounding box center [170, 71] width 24 height 14
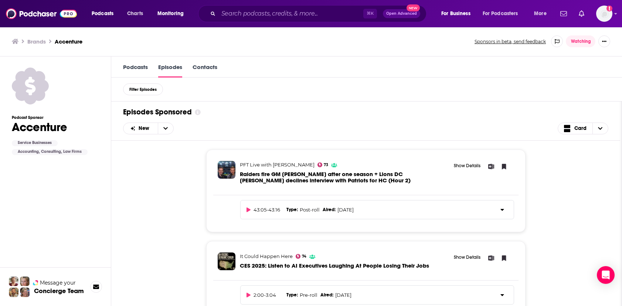
click at [137, 69] on link "Podcasts" at bounding box center [135, 71] width 25 height 14
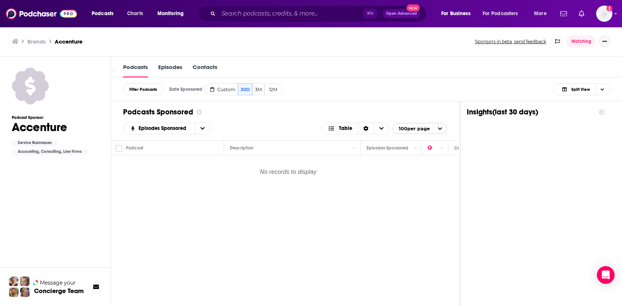
click at [607, 41] on icon "Show More Button" at bounding box center [604, 41] width 4 height 1
click at [169, 9] on span "Monitoring" at bounding box center [170, 14] width 26 height 10
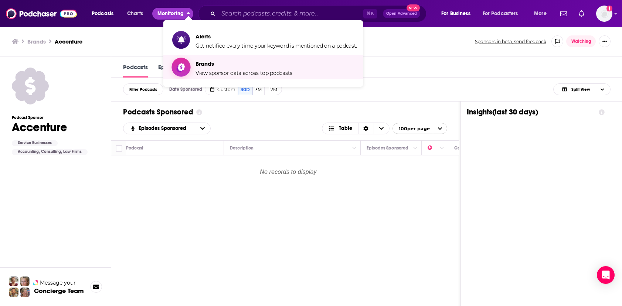
click at [195, 65] on link "Brands View sponsor data across top podcasts" at bounding box center [264, 67] width 185 height 18
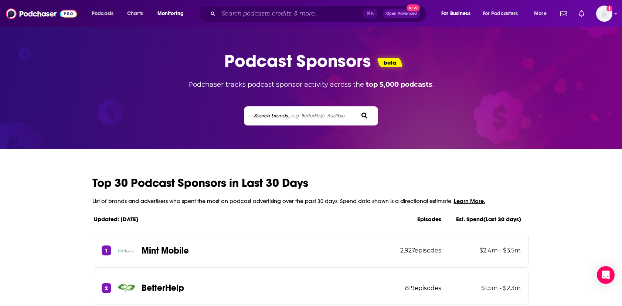
click at [295, 114] on span "e.g. BetterHelp, Audible" at bounding box center [318, 116] width 54 height 6
click at [295, 114] on input "Search brands... e.g. BetterHelp, Audible" at bounding box center [286, 116] width 67 height 8
click at [320, 115] on span "e.g. BetterHelp, Audible" at bounding box center [318, 116] width 54 height 6
click at [320, 115] on input "Search brands... e.g. BetterHelp, Audible" at bounding box center [286, 116] width 67 height 8
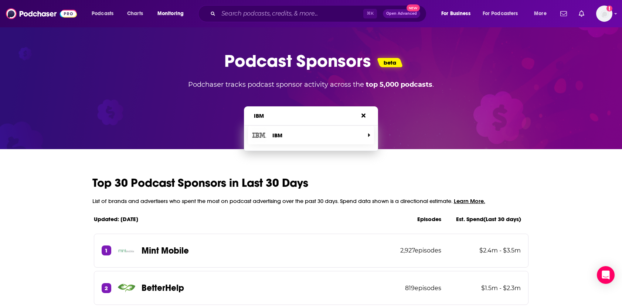
type input "IBM"
click at [306, 137] on span "IBM" at bounding box center [308, 135] width 113 height 15
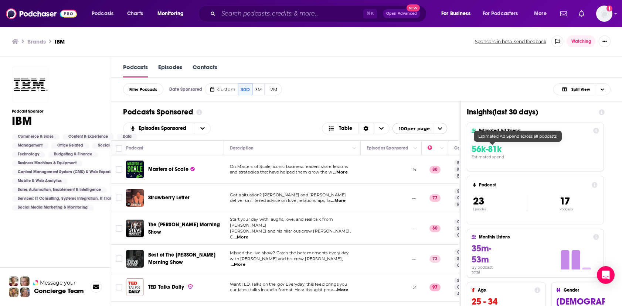
click at [499, 150] on span "56k-81k" at bounding box center [487, 149] width 30 height 11
click at [599, 132] on icon at bounding box center [596, 131] width 6 height 6
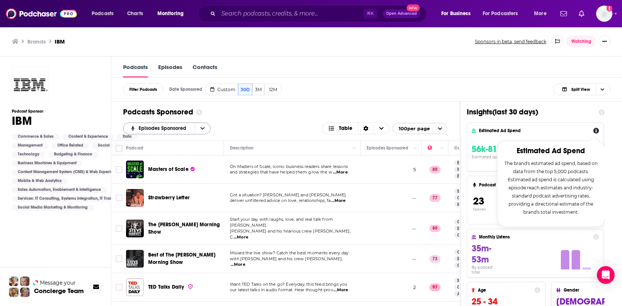
click at [204, 131] on icon "open menu" at bounding box center [202, 128] width 4 height 5
click at [203, 130] on icon "close menu" at bounding box center [202, 128] width 4 height 5
click at [605, 112] on icon at bounding box center [602, 112] width 6 height 6
click at [416, 108] on div "Podcasts Sponsored" at bounding box center [285, 112] width 324 height 9
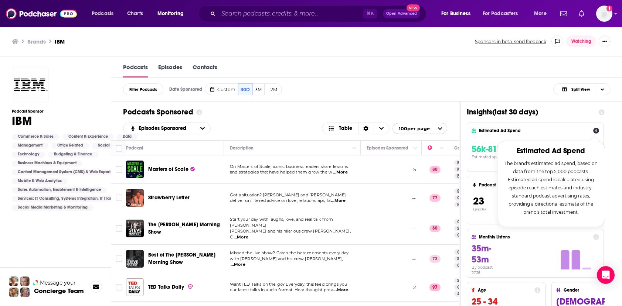
click at [543, 245] on icon at bounding box center [549, 258] width 90 height 27
click at [490, 211] on p "Episodes" at bounding box center [500, 210] width 55 height 4
click at [599, 139] on div at bounding box center [594, 141] width 10 height 10
click at [599, 130] on icon at bounding box center [596, 131] width 6 height 6
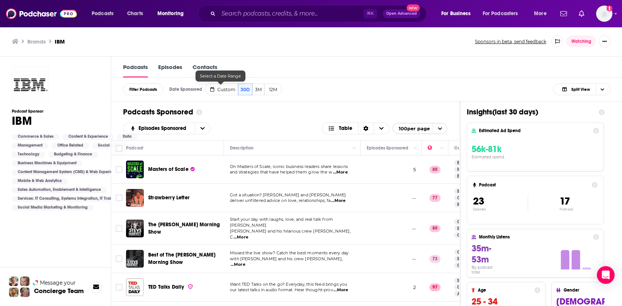
click at [231, 89] on span "Custom" at bounding box center [226, 90] width 18 height 6
select select "6"
select select "2025"
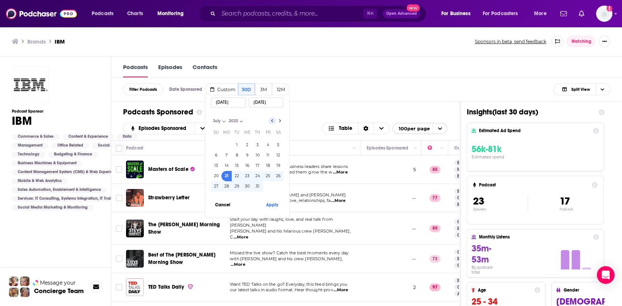
click at [271, 119] on icon "Go to previous month" at bounding box center [272, 121] width 3 height 6
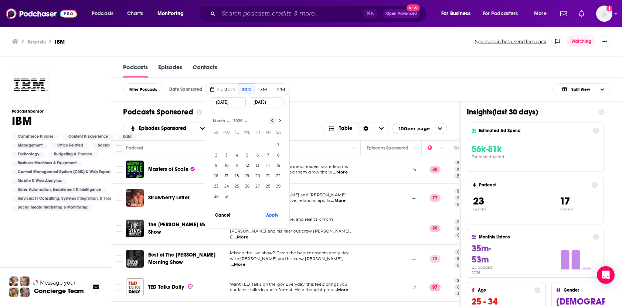
select select "1"
click at [270, 119] on select "2014 2015 2016 2017 2018 2019 2020 2021 2022 2023 2024 2025" at bounding box center [254, 121] width 37 height 6
select select "2024"
click at [236, 118] on select "2014 2015 2016 2017 2018 2019 2020 2021 2022 2023 2024 2025" at bounding box center [254, 121] width 37 height 6
click at [271, 120] on select "2014 2015 2016 2017 2018 2019 2020 2021 2022 2023 2024 2025" at bounding box center [254, 121] width 37 height 6
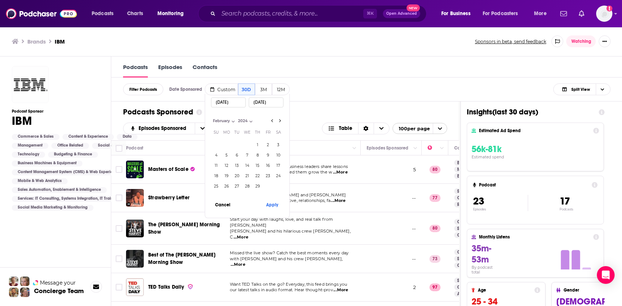
click at [230, 119] on select "January February March April May June July August September October November De…" at bounding box center [229, 121] width 37 height 6
select select "0"
click at [211, 118] on select "January February March April May June July August September October November De…" at bounding box center [229, 121] width 37 height 6
click at [225, 143] on button "1" at bounding box center [226, 145] width 10 height 10
type input "01/01/2024"
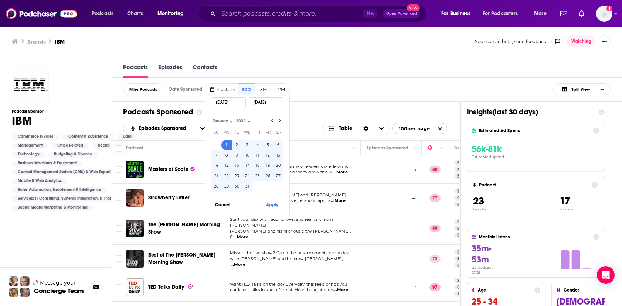
click at [275, 103] on input "08/20/2025" at bounding box center [266, 103] width 35 height 10
click at [273, 119] on icon "Go to previous month" at bounding box center [272, 121] width 3 height 6
select select "11"
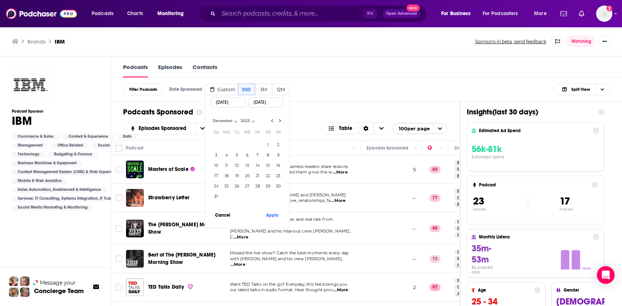
click at [237, 121] on select "January February March April May June July August September October November De…" at bounding box center [229, 121] width 37 height 6
click at [211, 118] on select "January February March April May June July August September October November De…" at bounding box center [229, 121] width 37 height 6
click at [274, 104] on input "08/20/2025" at bounding box center [266, 103] width 35 height 10
drag, startPoint x: 277, startPoint y: 103, endPoint x: 258, endPoint y: 102, distance: 18.9
click at [258, 102] on input "08/20/2025" at bounding box center [266, 103] width 35 height 10
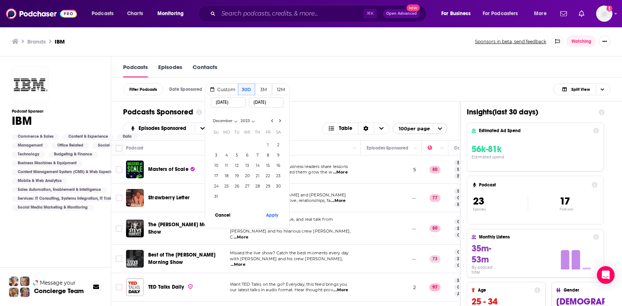
click at [252, 120] on select "2014 2015 2016 2017 2018 2019 2020 2021 2022 2023 2024 2025" at bounding box center [257, 121] width 37 height 6
select select "2024"
click at [239, 118] on select "2014 2015 2016 2017 2018 2019 2020 2021 2022 2023 2024 2025" at bounding box center [257, 121] width 37 height 6
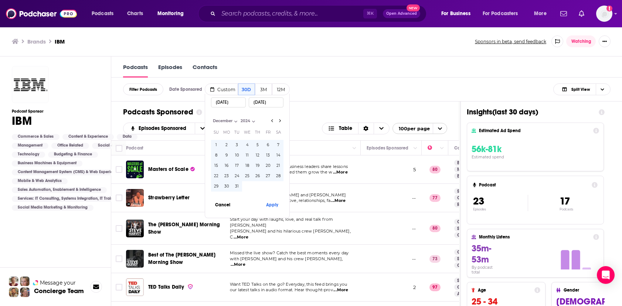
drag, startPoint x: 277, startPoint y: 101, endPoint x: 254, endPoint y: 101, distance: 22.9
click at [254, 101] on input "08/20/2025" at bounding box center [266, 103] width 35 height 10
type input "12/31/2024"
click at [275, 204] on button "Apply" at bounding box center [272, 205] width 22 height 14
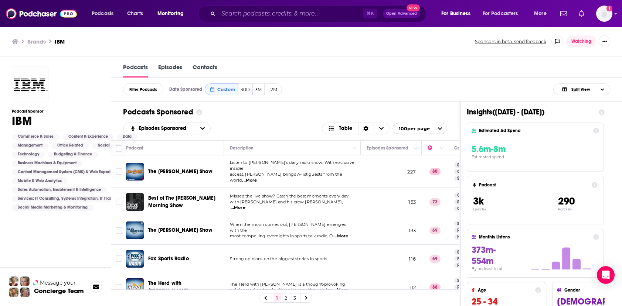
click at [563, 240] on div "Monthly Listens 373m-554m By podcast total" at bounding box center [535, 253] width 127 height 39
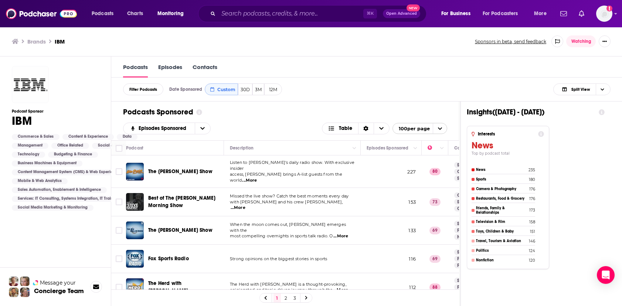
scroll to position [0, 0]
click at [508, 11] on span "For Podcasters" at bounding box center [500, 14] width 35 height 10
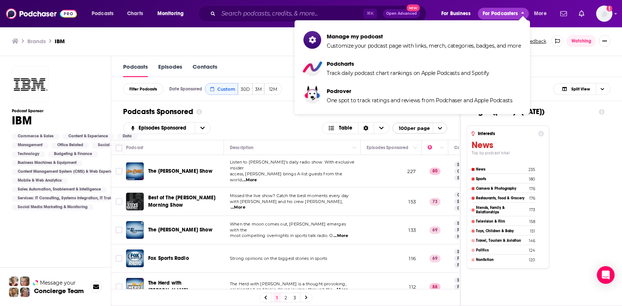
click at [507, 9] on span "For Podcasters" at bounding box center [500, 14] width 35 height 10
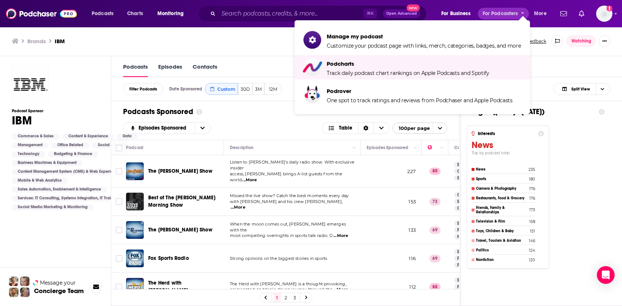
click at [76, 236] on div "Podcast Sponsor IBM Commerce & Sales Content & Experience Data Management Offic…" at bounding box center [81, 209] width 139 height 291
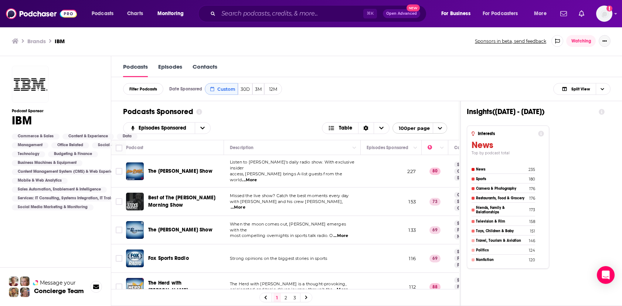
click at [607, 40] on icon "Show More Button" at bounding box center [604, 40] width 4 height 1
click at [607, 40] on icon "Show More Button" at bounding box center [604, 41] width 4 height 4
click at [368, 129] on icon "Sort Direction" at bounding box center [366, 128] width 5 height 5
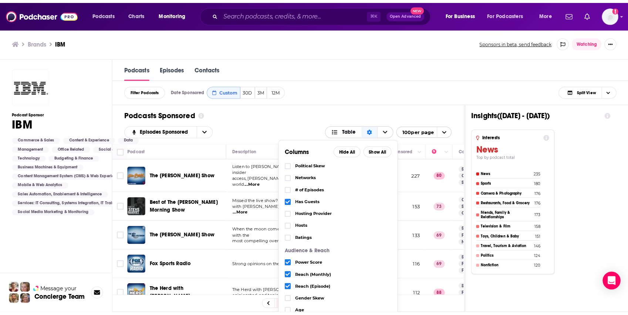
scroll to position [54, 0]
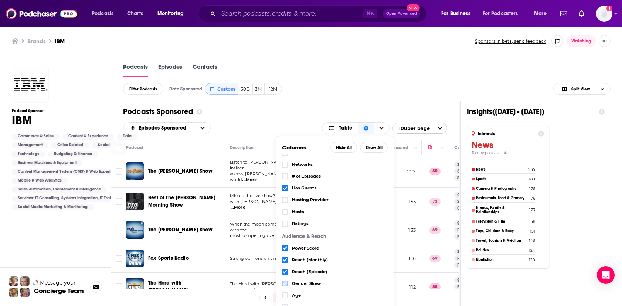
click at [287, 285] on icon "Choose View" at bounding box center [285, 284] width 4 height 4
click at [287, 295] on icon "Choose View" at bounding box center [285, 295] width 4 height 3
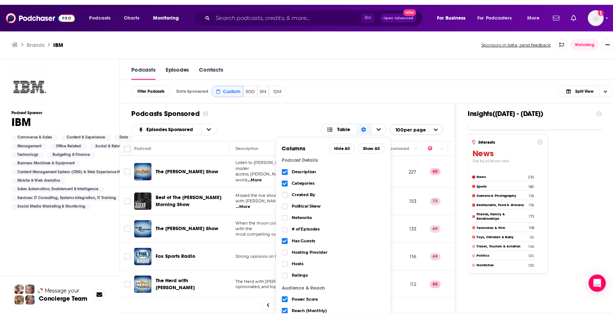
scroll to position [44, 0]
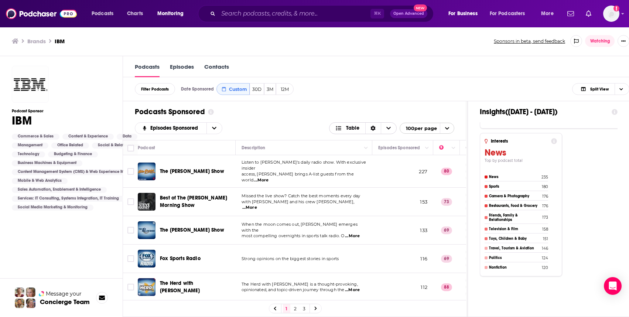
click at [360, 129] on span "Table" at bounding box center [352, 128] width 13 height 5
click at [397, 127] on span "Choose View" at bounding box center [389, 128] width 16 height 11
click at [391, 127] on icon "Choose View" at bounding box center [389, 128] width 4 height 5
click at [376, 128] on icon "Sort Direction" at bounding box center [373, 128] width 5 height 5
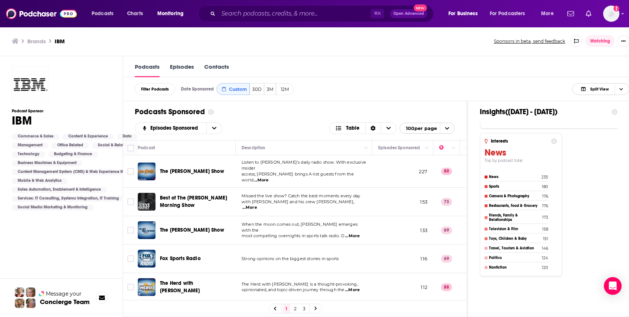
click at [623, 87] on icon "Choose View" at bounding box center [622, 89] width 4 height 4
click at [611, 126] on span "Insight Only" at bounding box center [605, 126] width 37 height 4
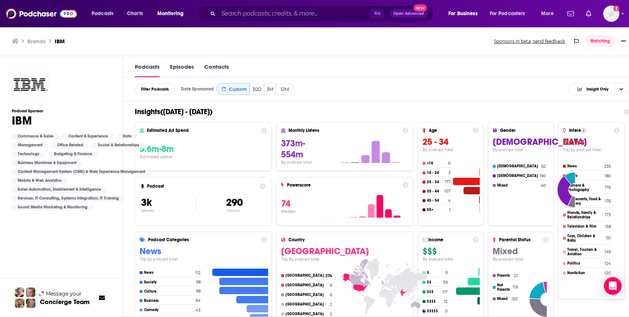
click at [357, 105] on div "Insights ( Jan 1, '24 - Dec 31, '24 ) Estimated Ad Spend 5.6m-8m Estimated spen…" at bounding box center [382, 227] width 519 height 252
click at [384, 259] on icon at bounding box center [383, 298] width 91 height 79
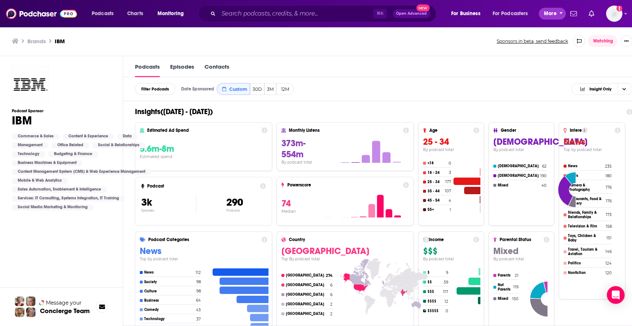
click at [554, 13] on span "More" at bounding box center [550, 14] width 13 height 10
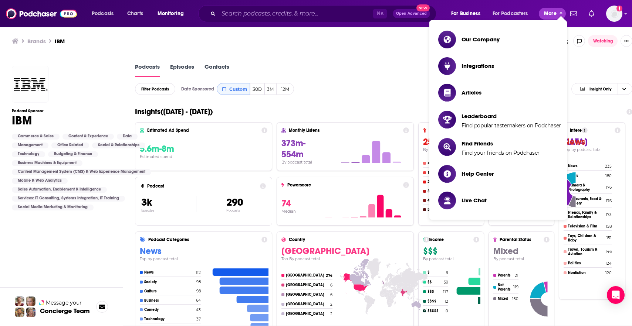
click at [553, 11] on span "More" at bounding box center [550, 14] width 13 height 10
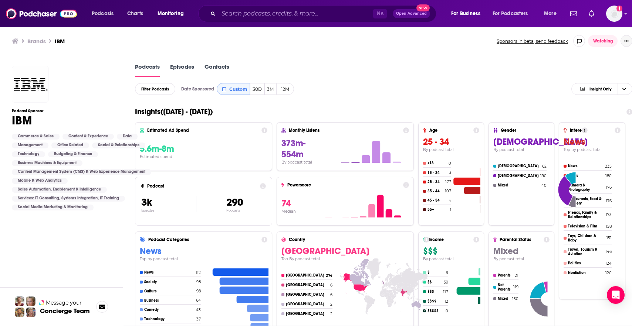
click at [627, 40] on button "Show More Button" at bounding box center [626, 41] width 12 height 12
click at [96, 238] on div "Podcast Sponsor IBM Commerce & Sales Content & Experience Data Management Offic…" at bounding box center [81, 212] width 139 height 296
click at [626, 13] on icon "Show profile menu" at bounding box center [625, 13] width 3 height 4
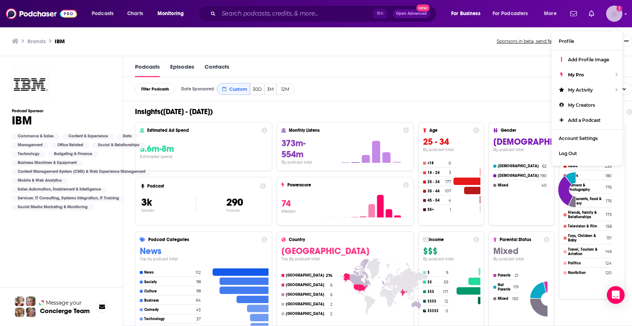
click at [626, 11] on div "Show profile menu" at bounding box center [625, 14] width 3 height 9
click at [469, 74] on div "Podcasts Episodes Contacts" at bounding box center [383, 66] width 521 height 21
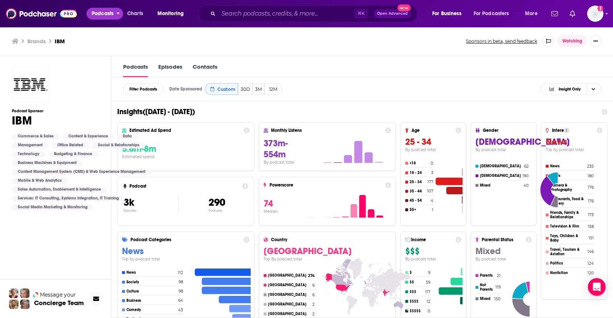
click at [105, 14] on span "Podcasts" at bounding box center [103, 14] width 22 height 10
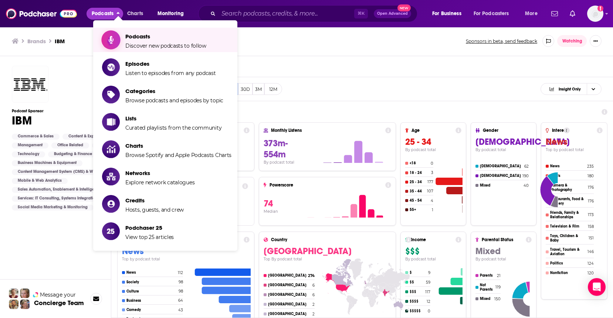
click at [132, 40] on span "Podcasts" at bounding box center [165, 36] width 81 height 7
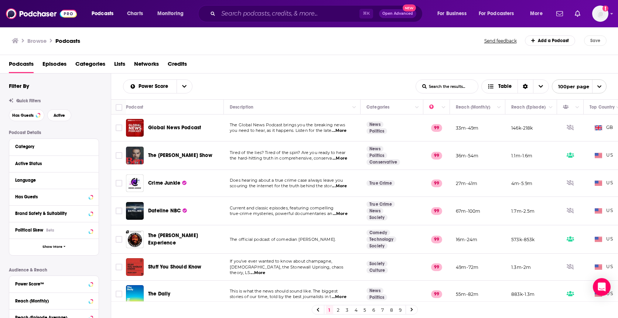
click at [178, 128] on span "Global News Podcast" at bounding box center [174, 128] width 53 height 6
click at [399, 12] on span "Open Advanced" at bounding box center [398, 14] width 31 height 4
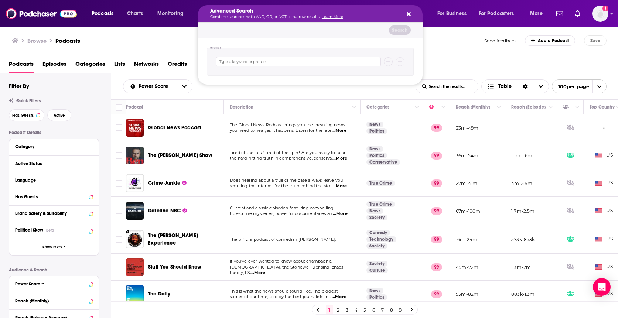
click at [408, 14] on icon "Search podcasts, credits, & more..." at bounding box center [409, 14] width 4 height 4
